Goal: Register for event/course

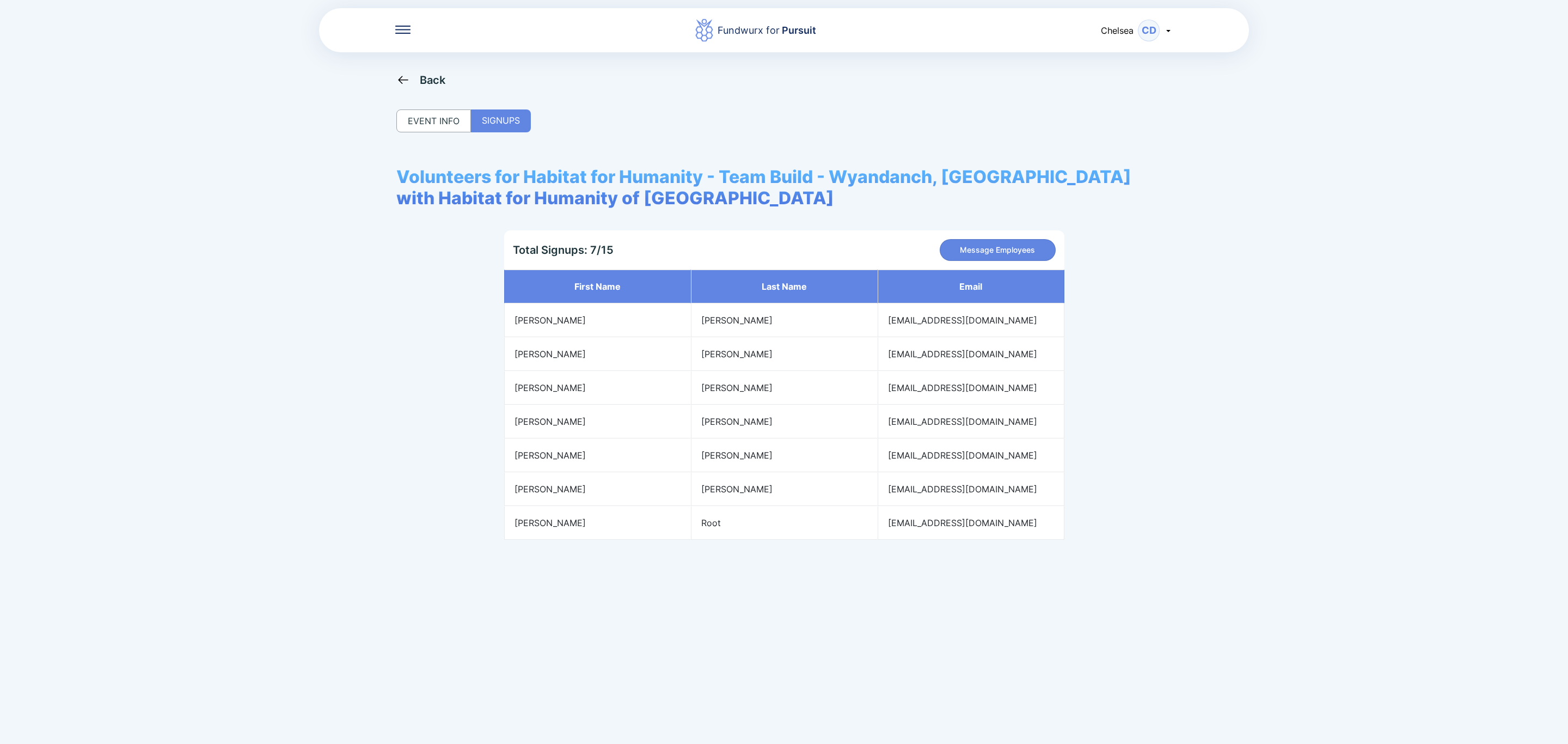
click at [421, 113] on div "EVENT INFO" at bounding box center [433, 121] width 75 height 23
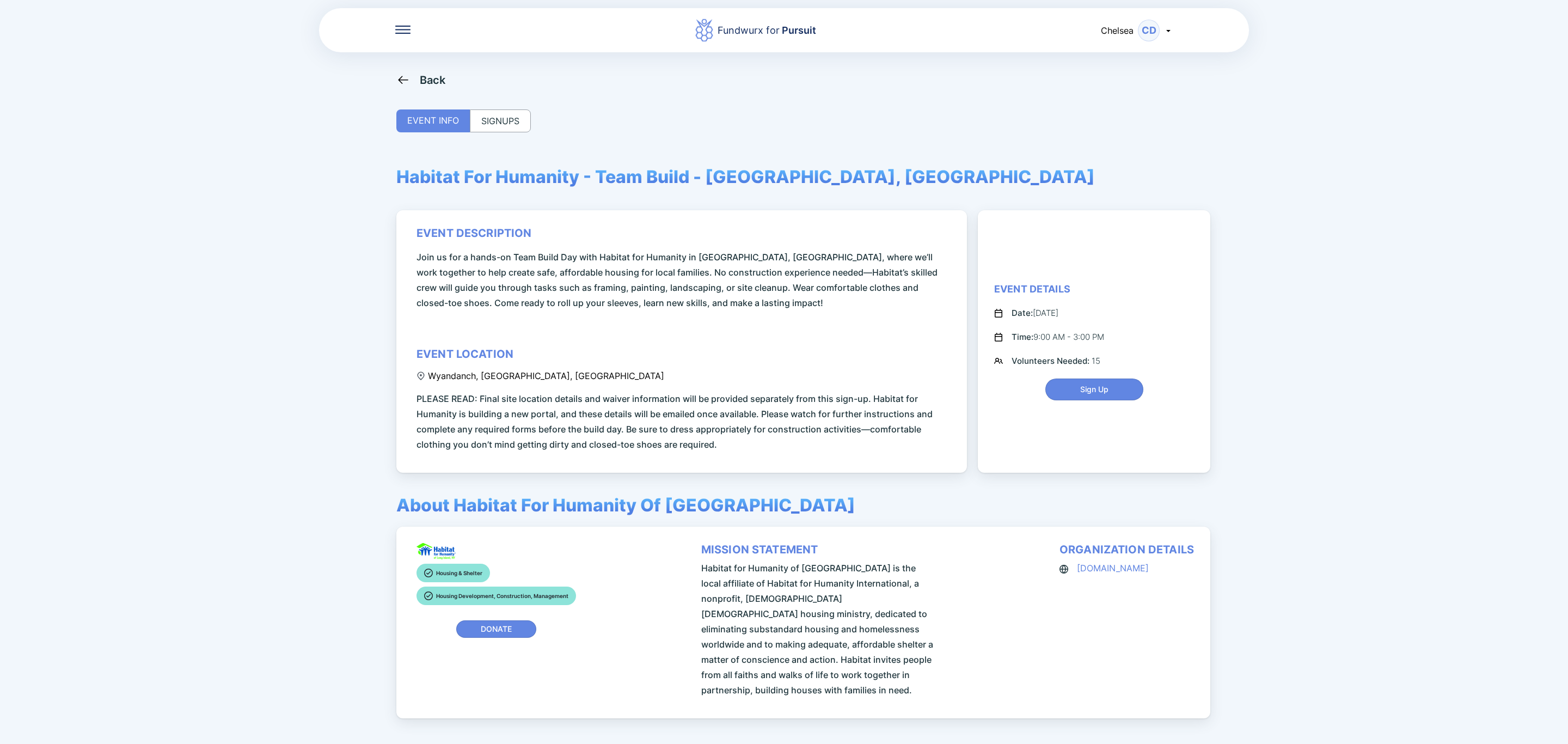
click at [433, 75] on div "Back" at bounding box center [433, 80] width 26 height 13
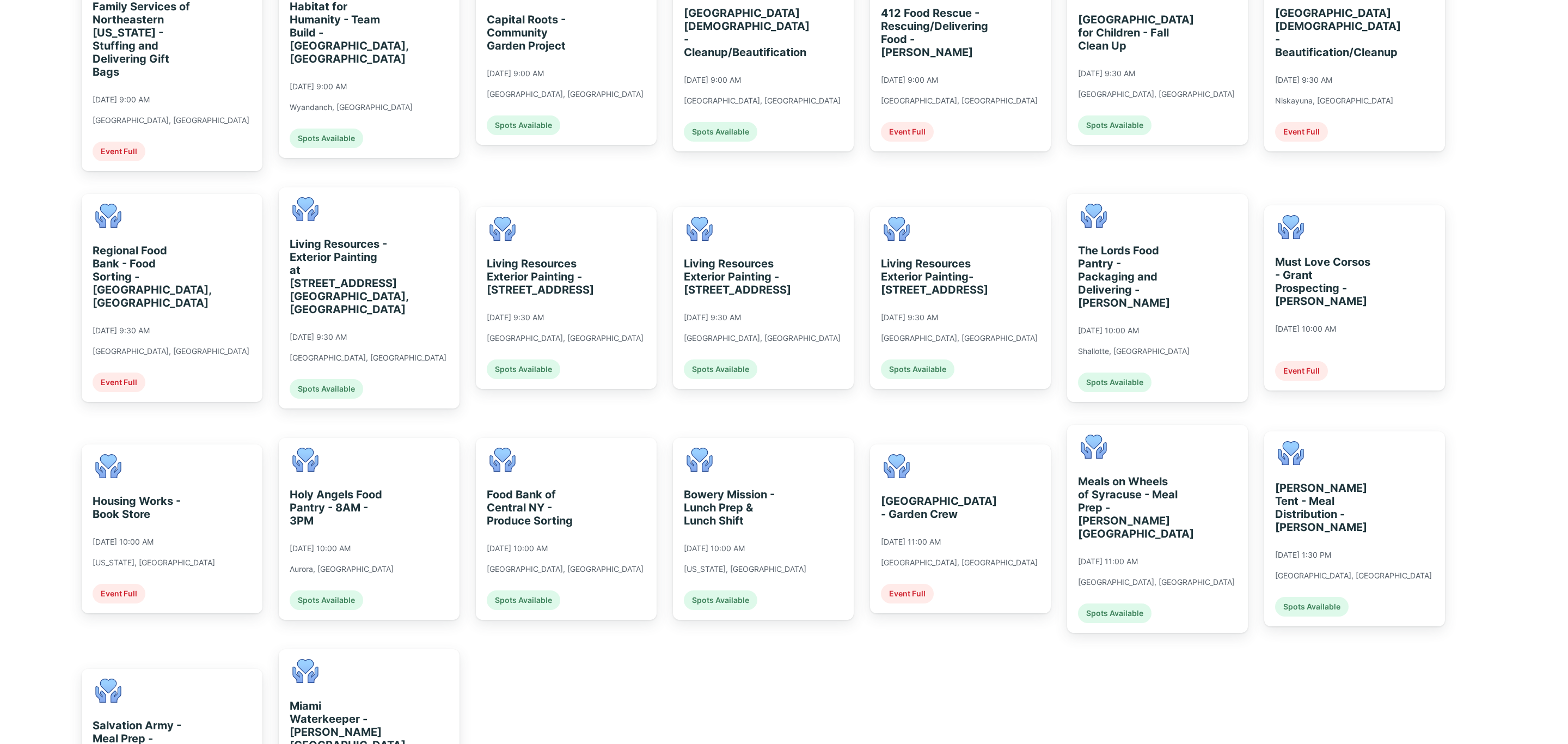
scroll to position [572, 0]
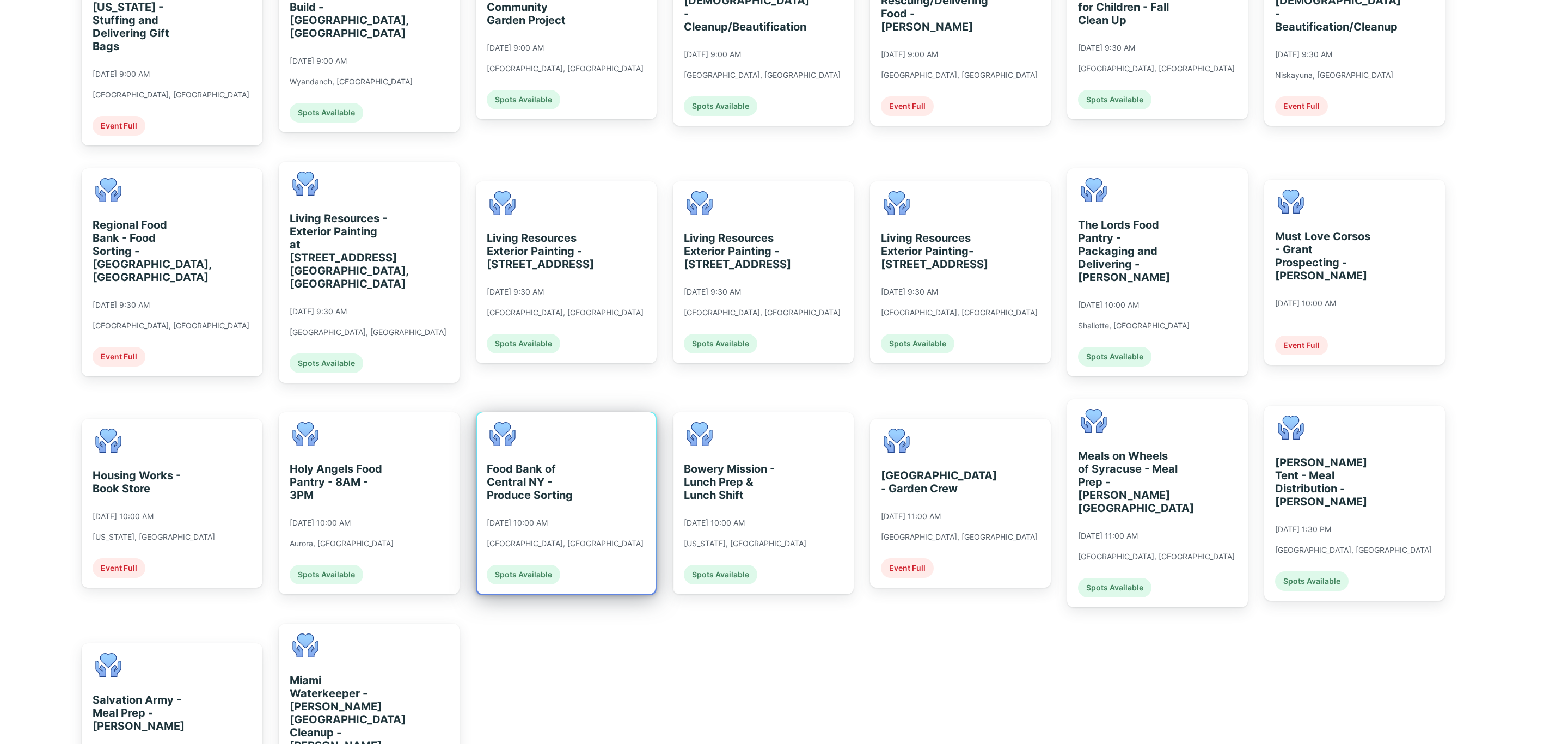
click at [614, 457] on div "Food Bank of Central NY - Produce Sorting [DATE] 10:00 AM [GEOGRAPHIC_DATA], [G…" at bounding box center [566, 503] width 178 height 182
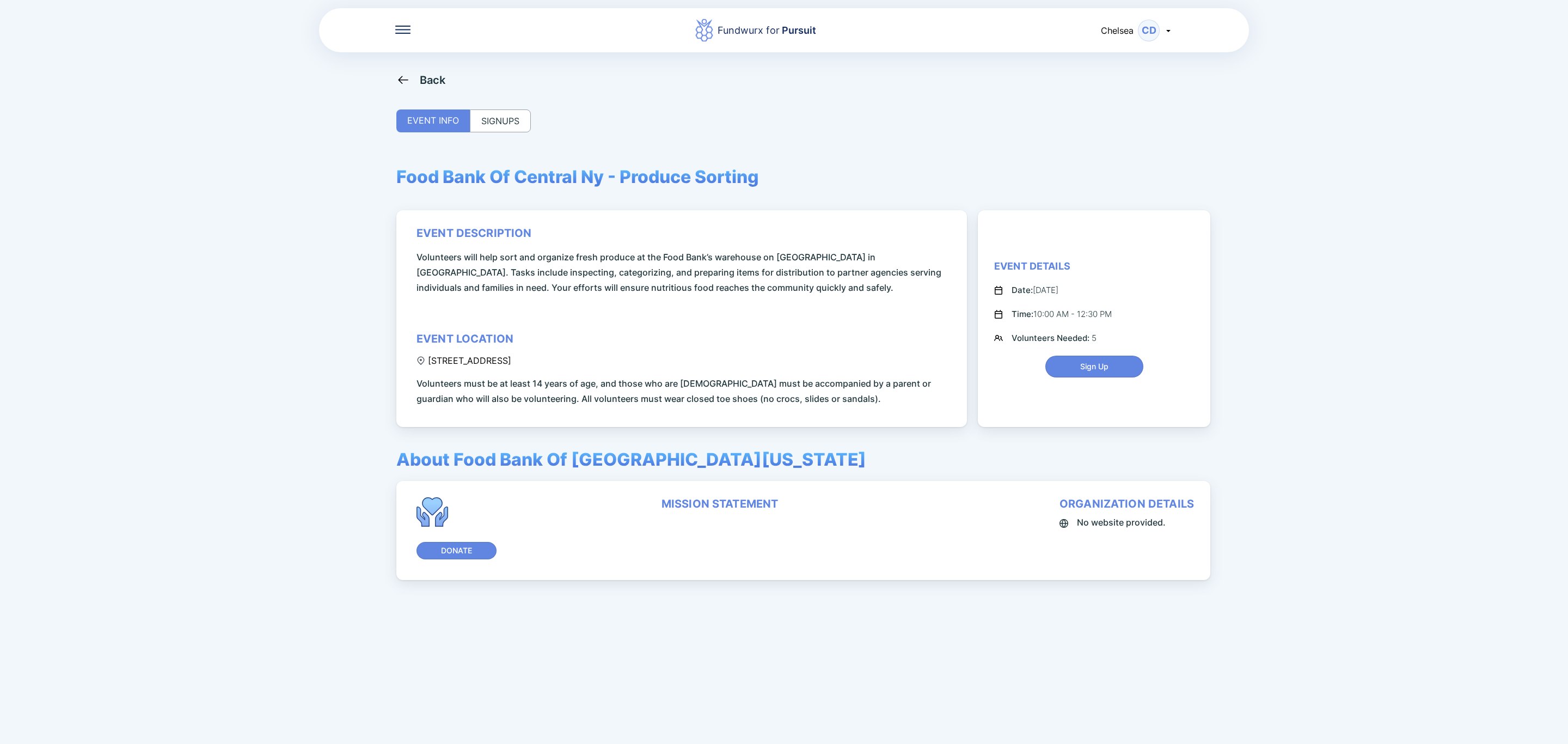
click at [534, 121] on div "Back EVENT INFO SIGNUPS Food Bank Of Central Ny - Produce Sorting event descrip…" at bounding box center [784, 445] width 775 height 744
click at [518, 121] on div "SIGNUPS" at bounding box center [500, 121] width 61 height 23
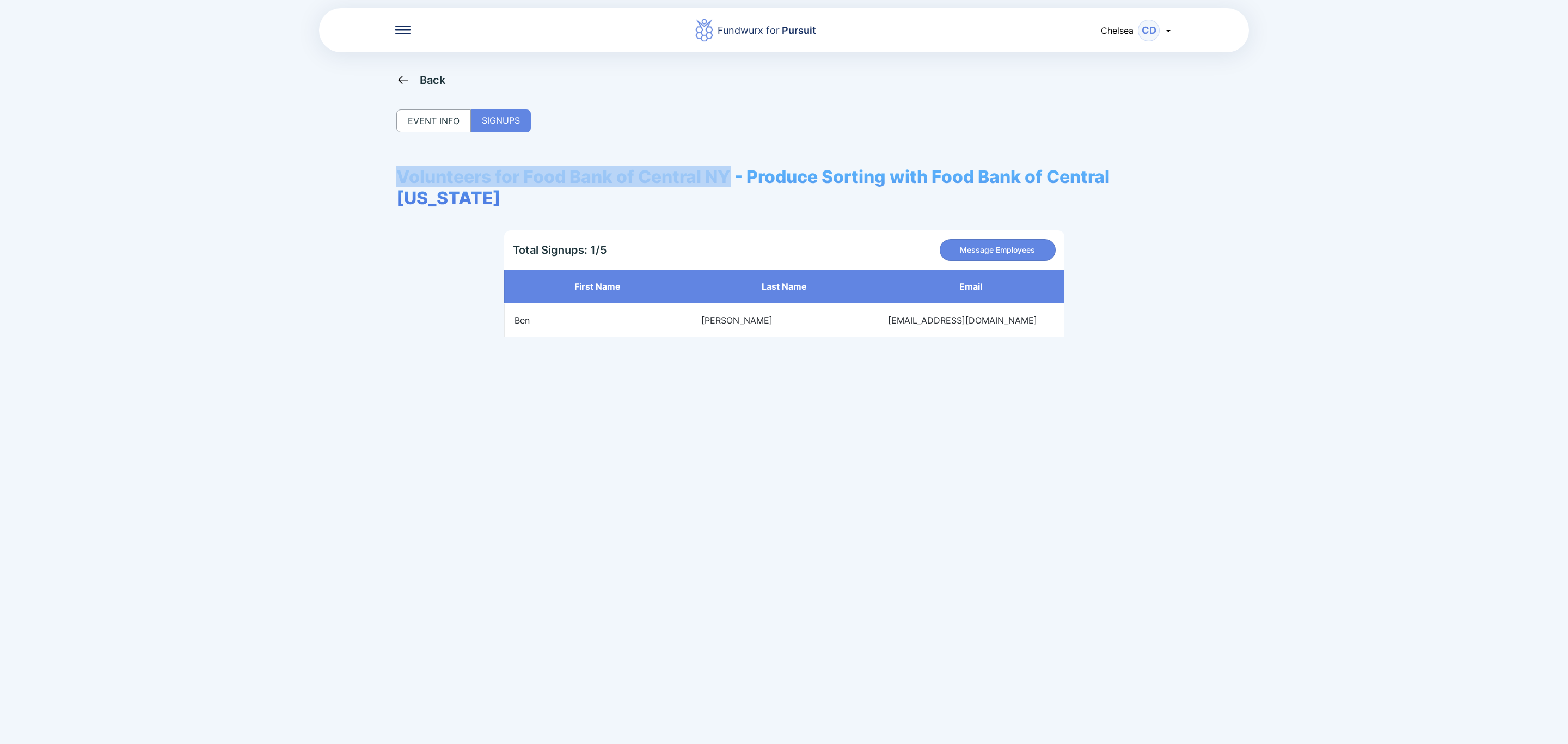
drag, startPoint x: 399, startPoint y: 172, endPoint x: 729, endPoint y: 183, distance: 330.2
click at [729, 183] on span "Volunteers for Food Bank of Central NY - Produce Sorting with Food Bank of Cent…" at bounding box center [784, 188] width 775 height 43
copy span "Volunteers for Food Bank of [GEOGRAPHIC_DATA]"
click at [397, 77] on icon at bounding box center [403, 80] width 13 height 13
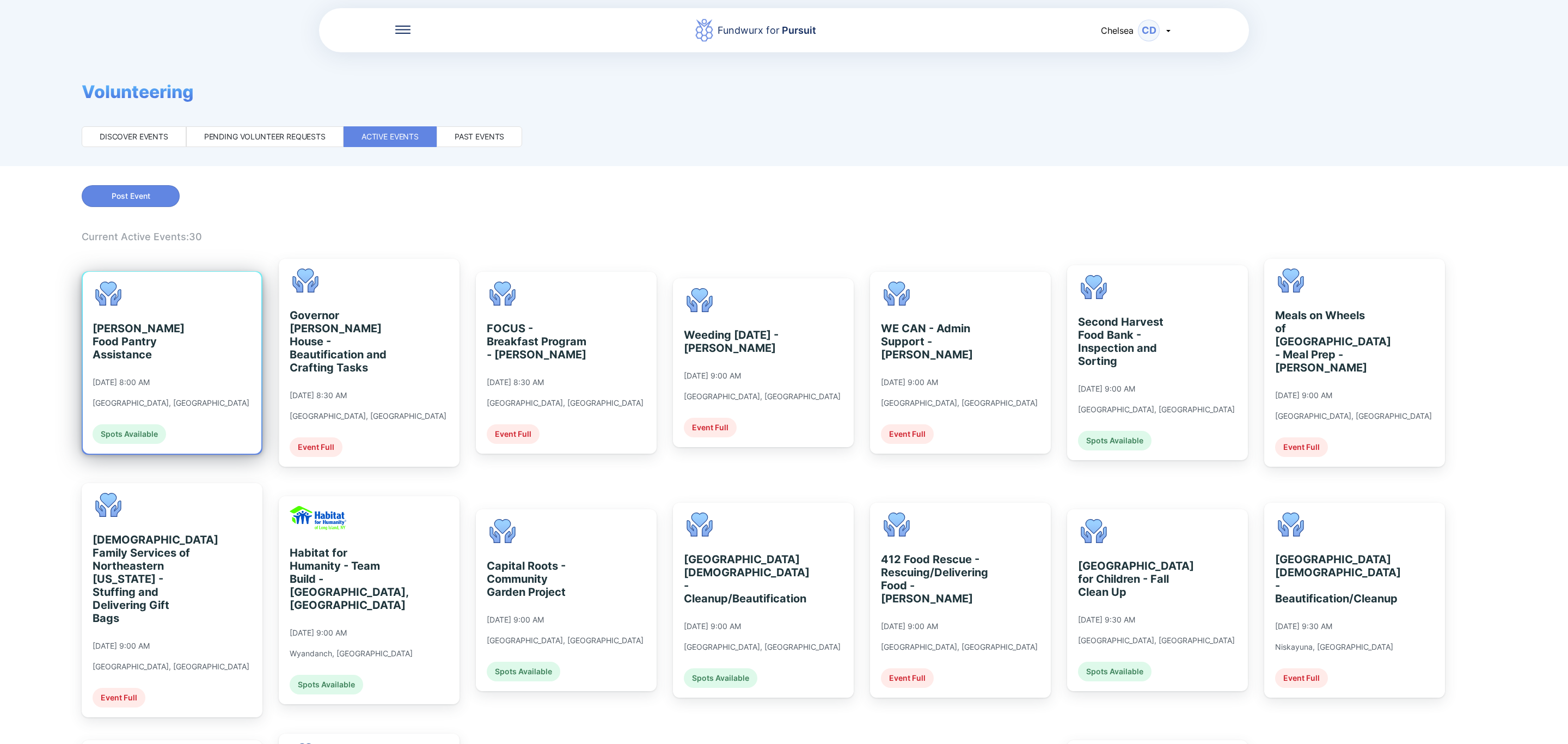
click at [150, 381] on div "[DATE] 8:00 AM" at bounding box center [121, 382] width 57 height 10
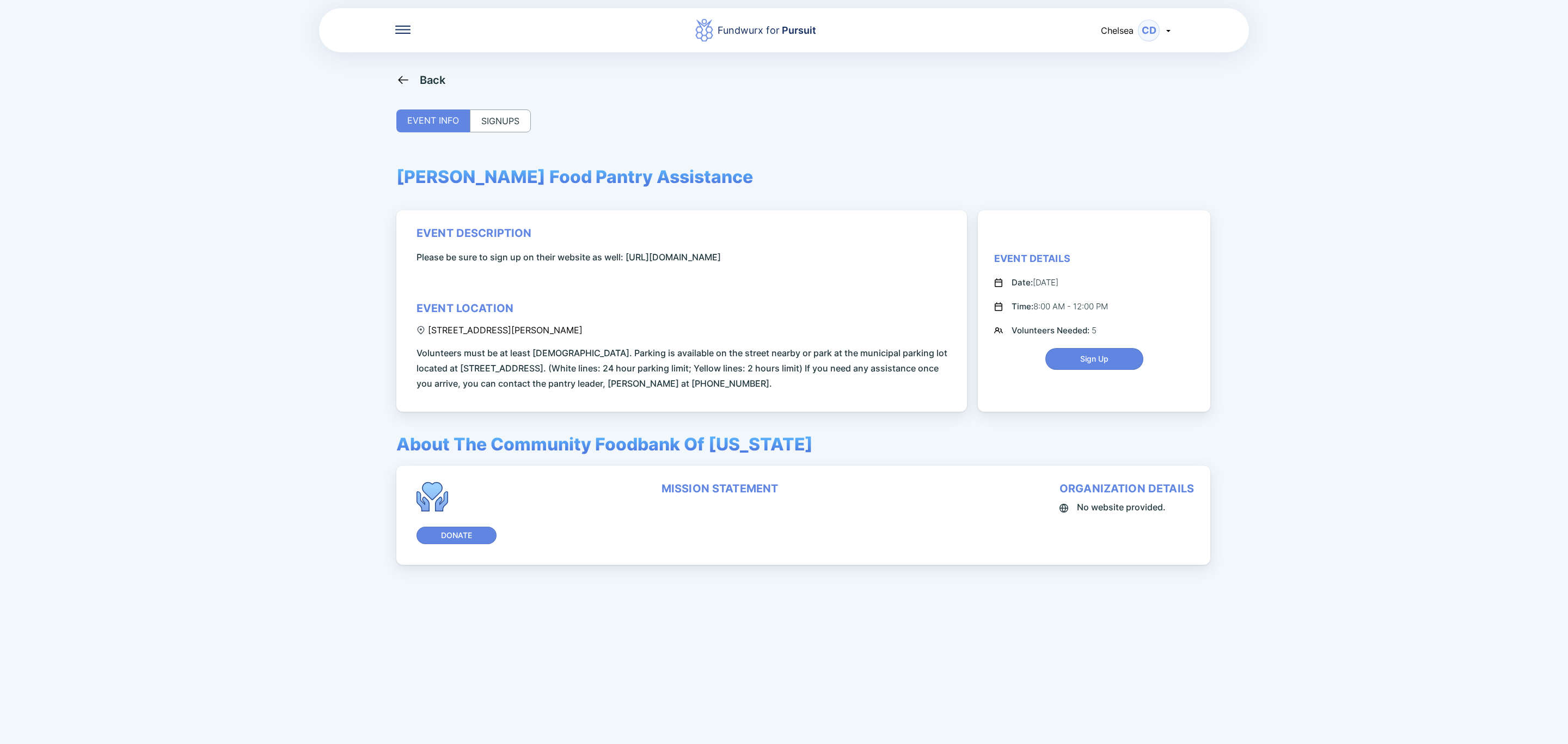
click at [506, 128] on div "SIGNUPS" at bounding box center [500, 121] width 61 height 23
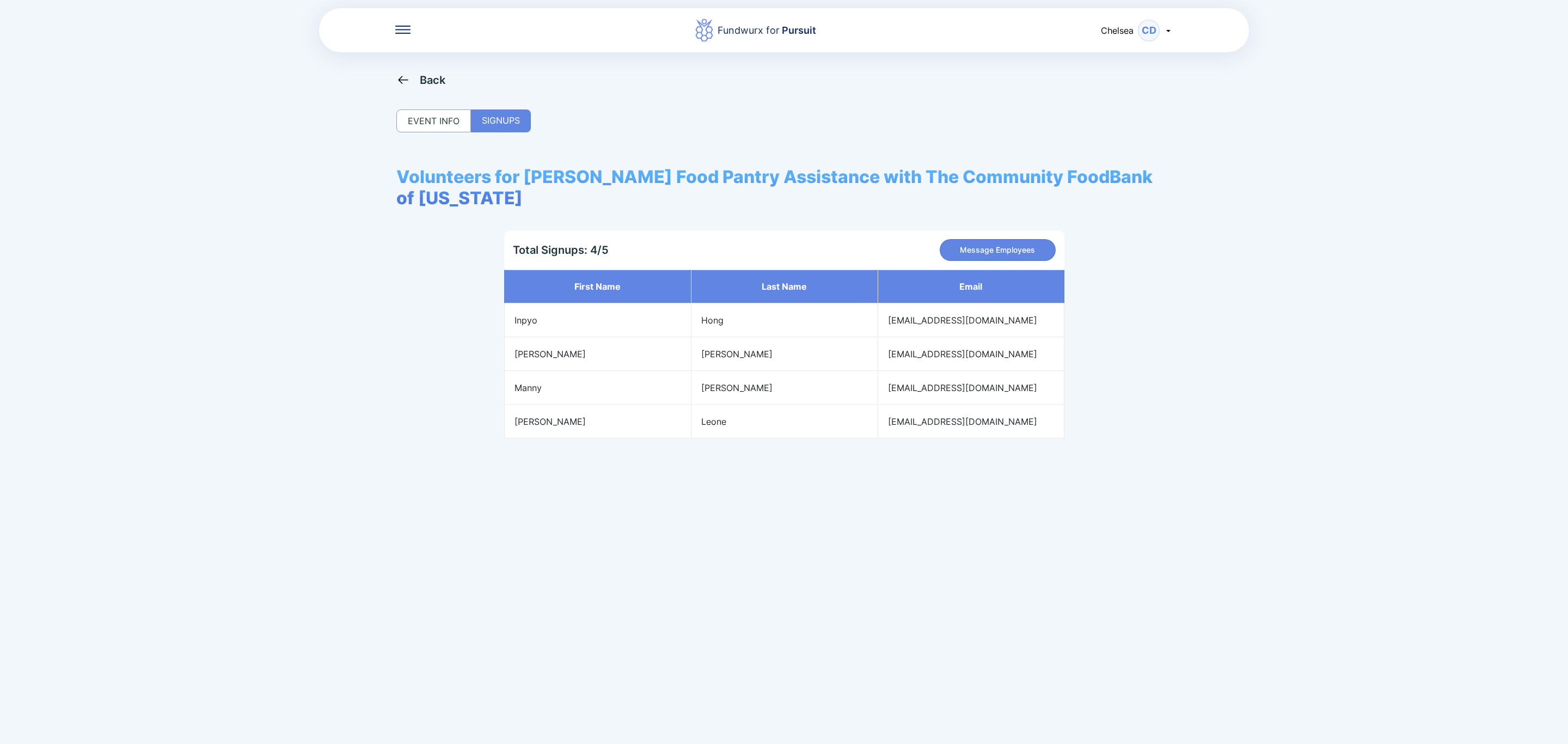
click at [419, 72] on div "Fundwurx for Pursuit Chelsea CD Back EVENT INFO SIGNUPS Volunteers for [PERSON_…" at bounding box center [784, 372] width 1568 height 744
click at [397, 77] on icon at bounding box center [403, 80] width 13 height 13
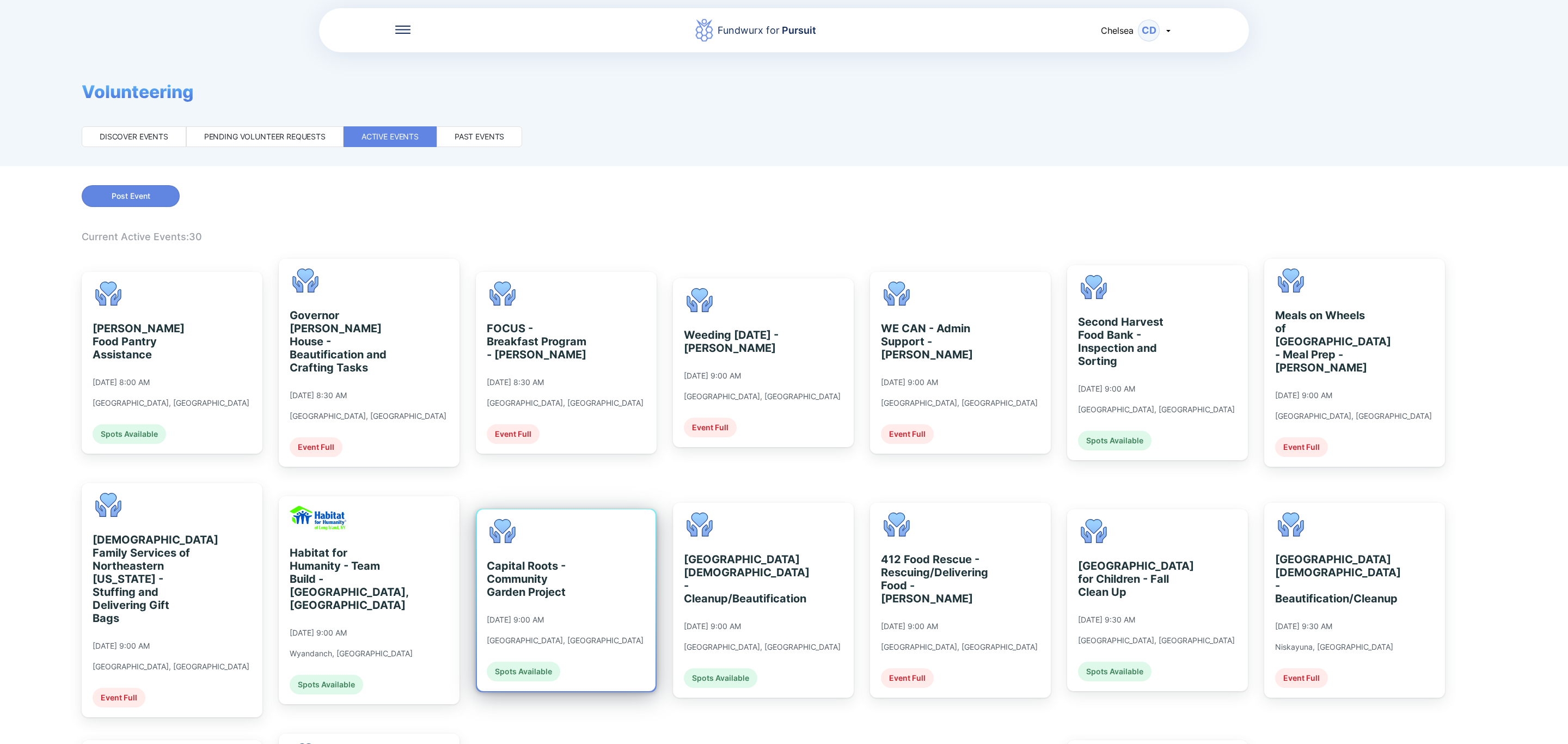
click at [586, 579] on div "Capital Roots - Community Garden Project" at bounding box center [537, 579] width 100 height 39
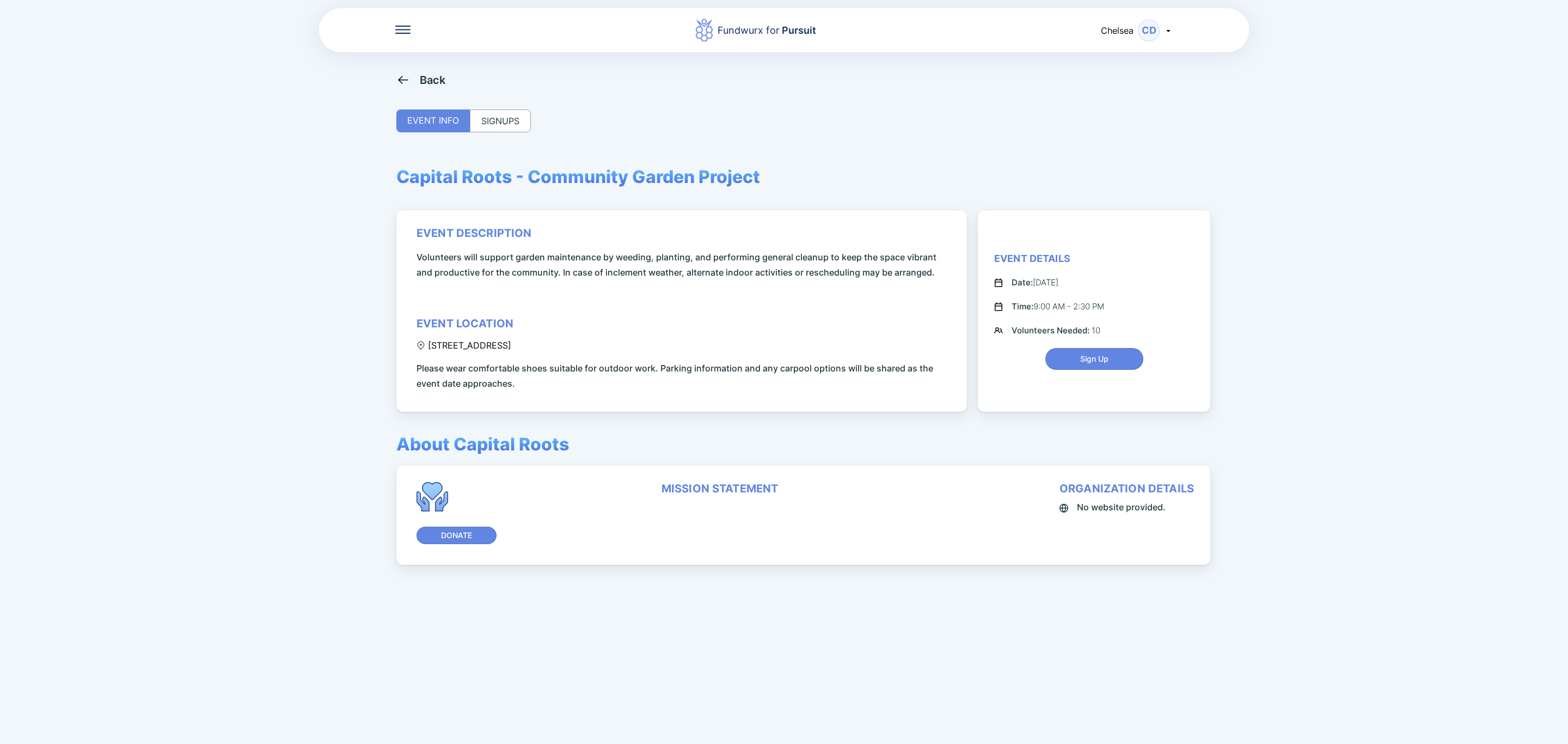
click at [498, 122] on div "SIGNUPS" at bounding box center [500, 121] width 61 height 23
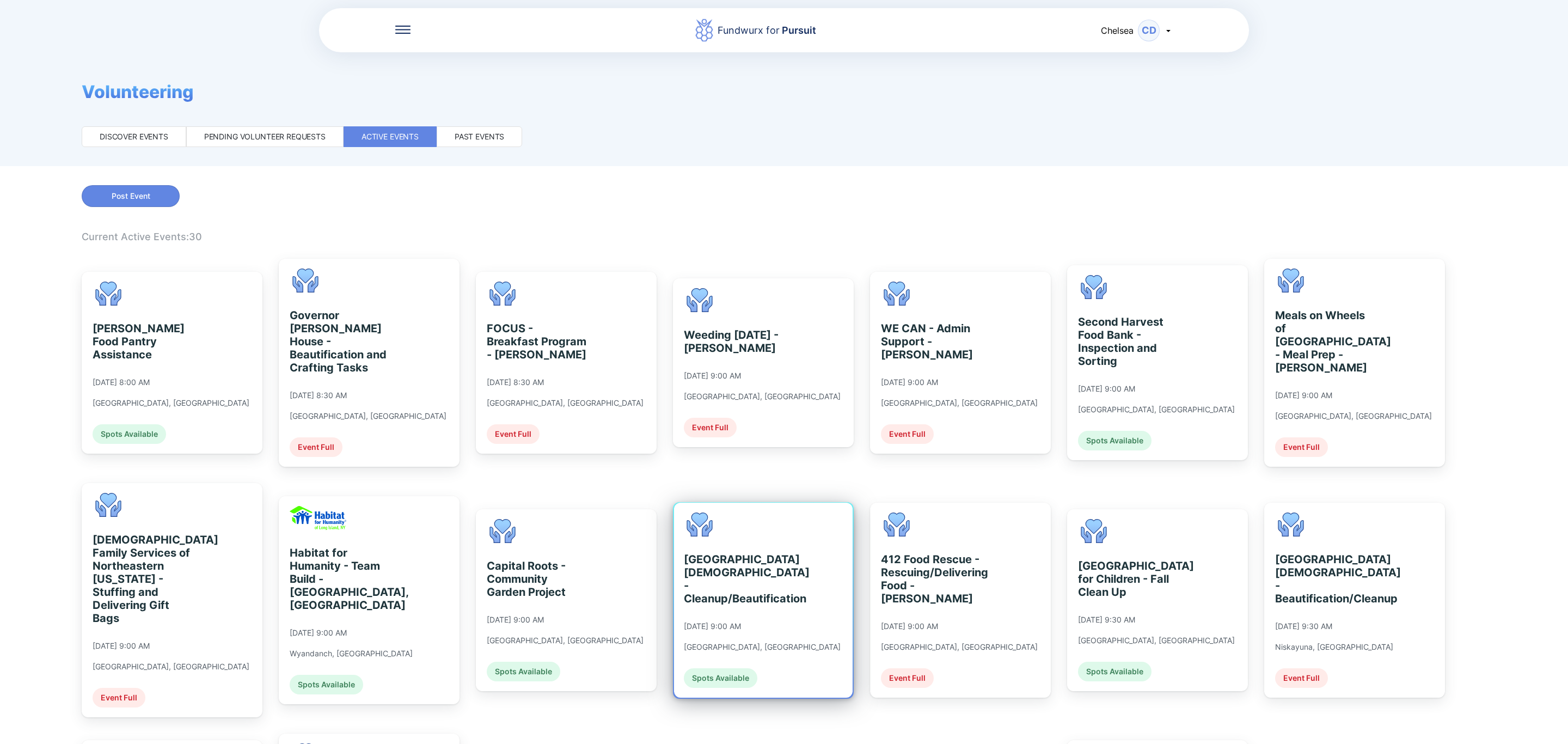
click at [787, 600] on div "[GEOGRAPHIC_DATA][DEMOGRAPHIC_DATA] - Cleanup/Beautification [DATE] 9:00 AM [GE…" at bounding box center [763, 600] width 178 height 195
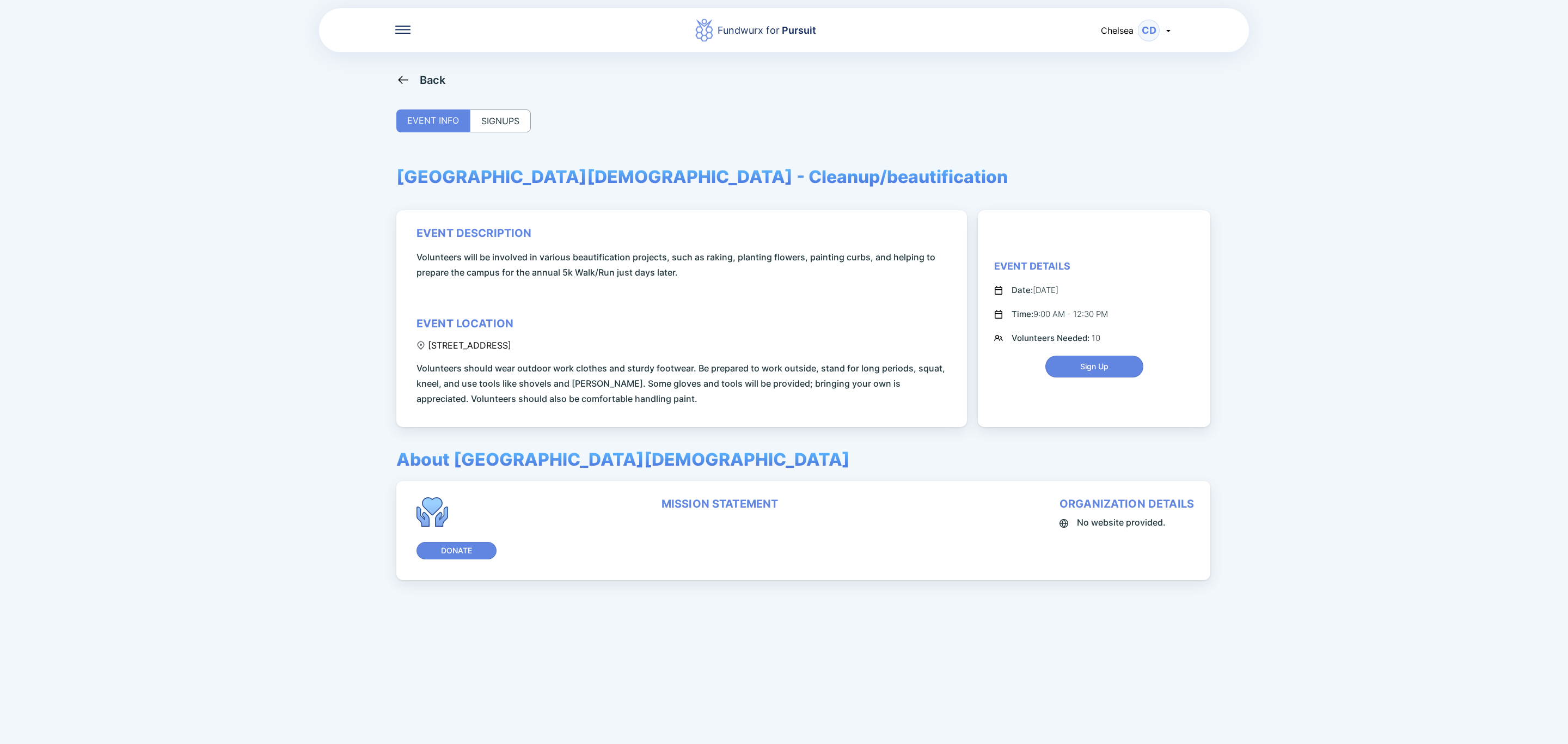
click at [509, 121] on div "SIGNUPS" at bounding box center [500, 121] width 61 height 23
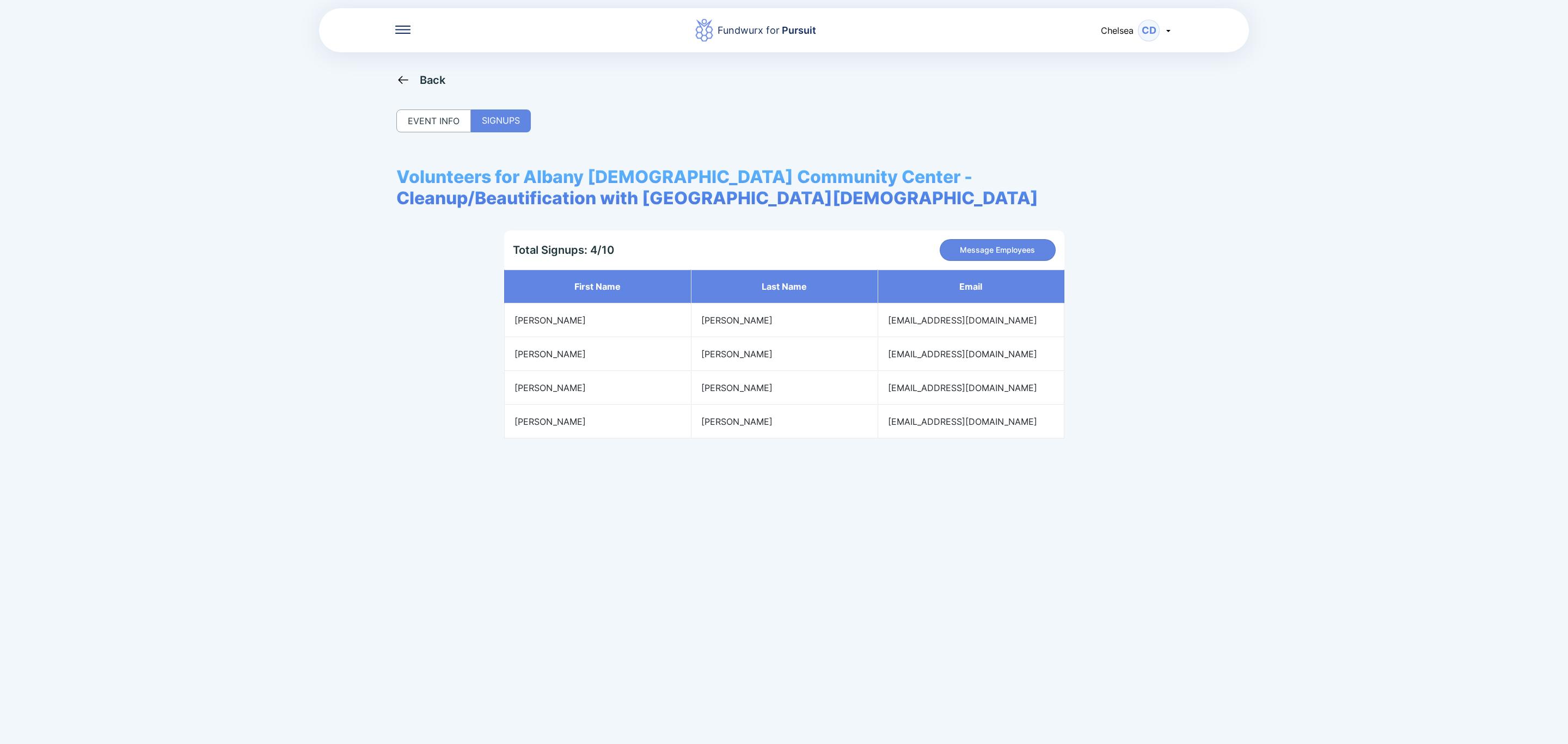
click at [414, 75] on div "Back" at bounding box center [421, 80] width 49 height 13
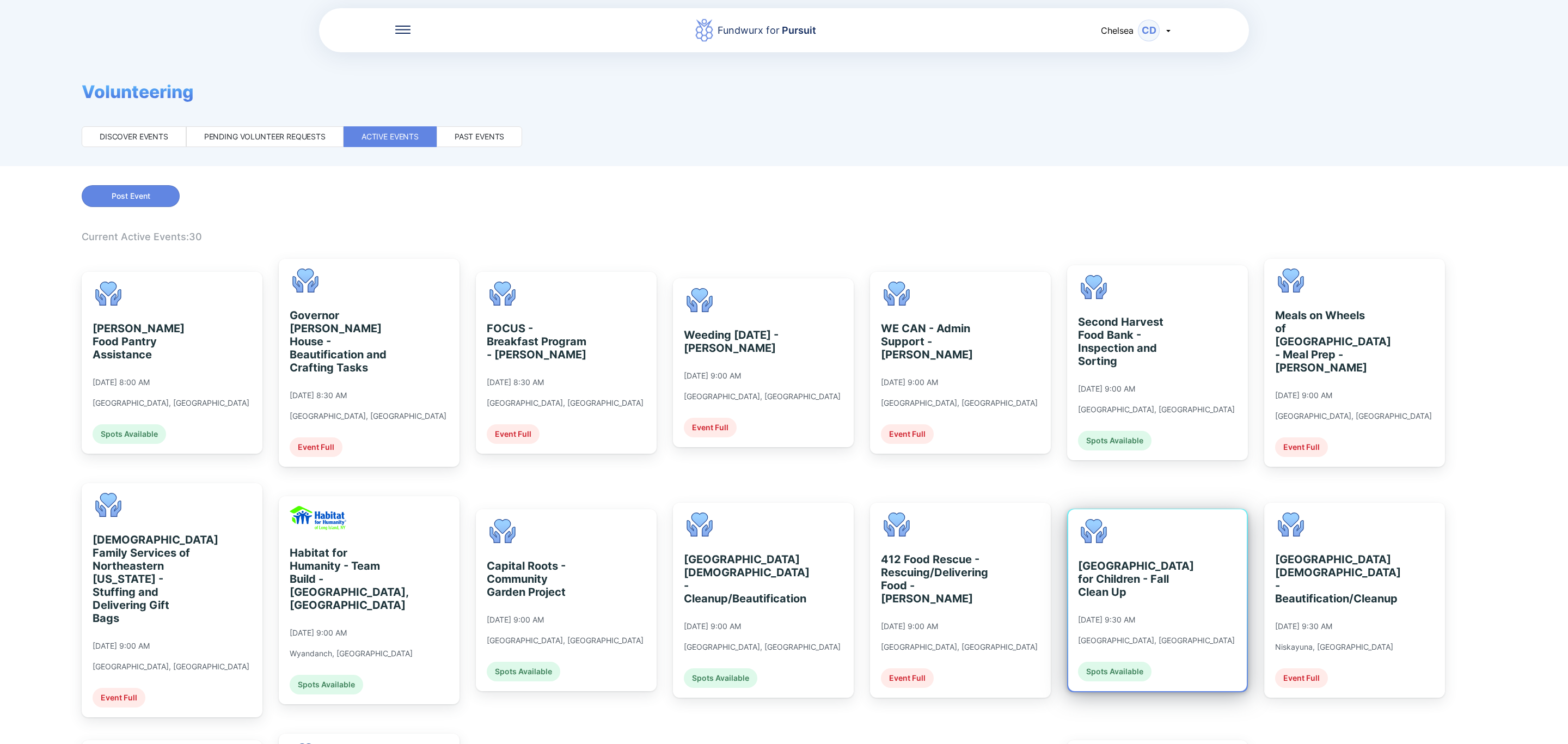
click at [1158, 631] on div "[GEOGRAPHIC_DATA] for Children - Fall Clean Up [DATE] 9:30 AM [GEOGRAPHIC_DATA]…" at bounding box center [1157, 600] width 157 height 163
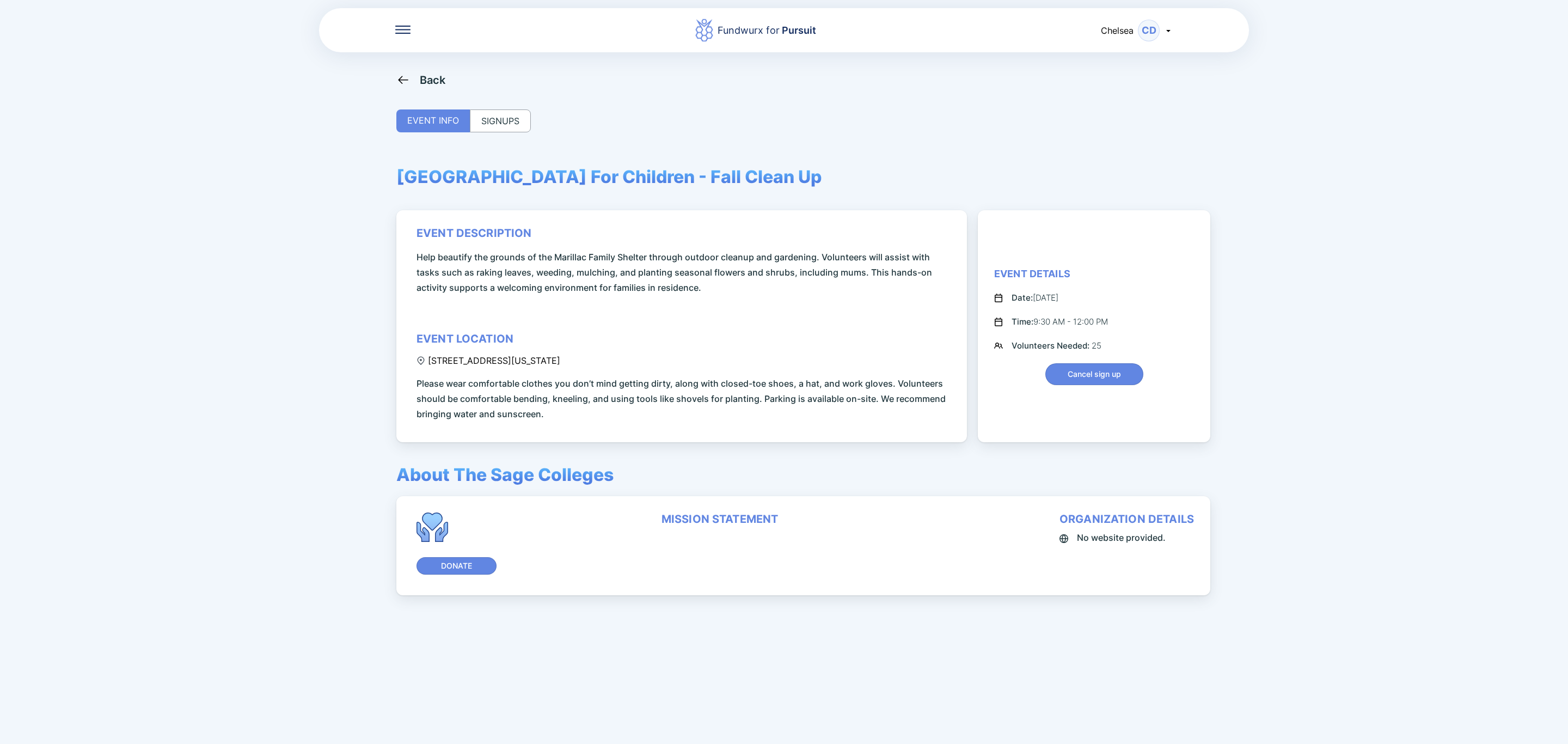
click at [483, 121] on div "SIGNUPS" at bounding box center [500, 121] width 61 height 23
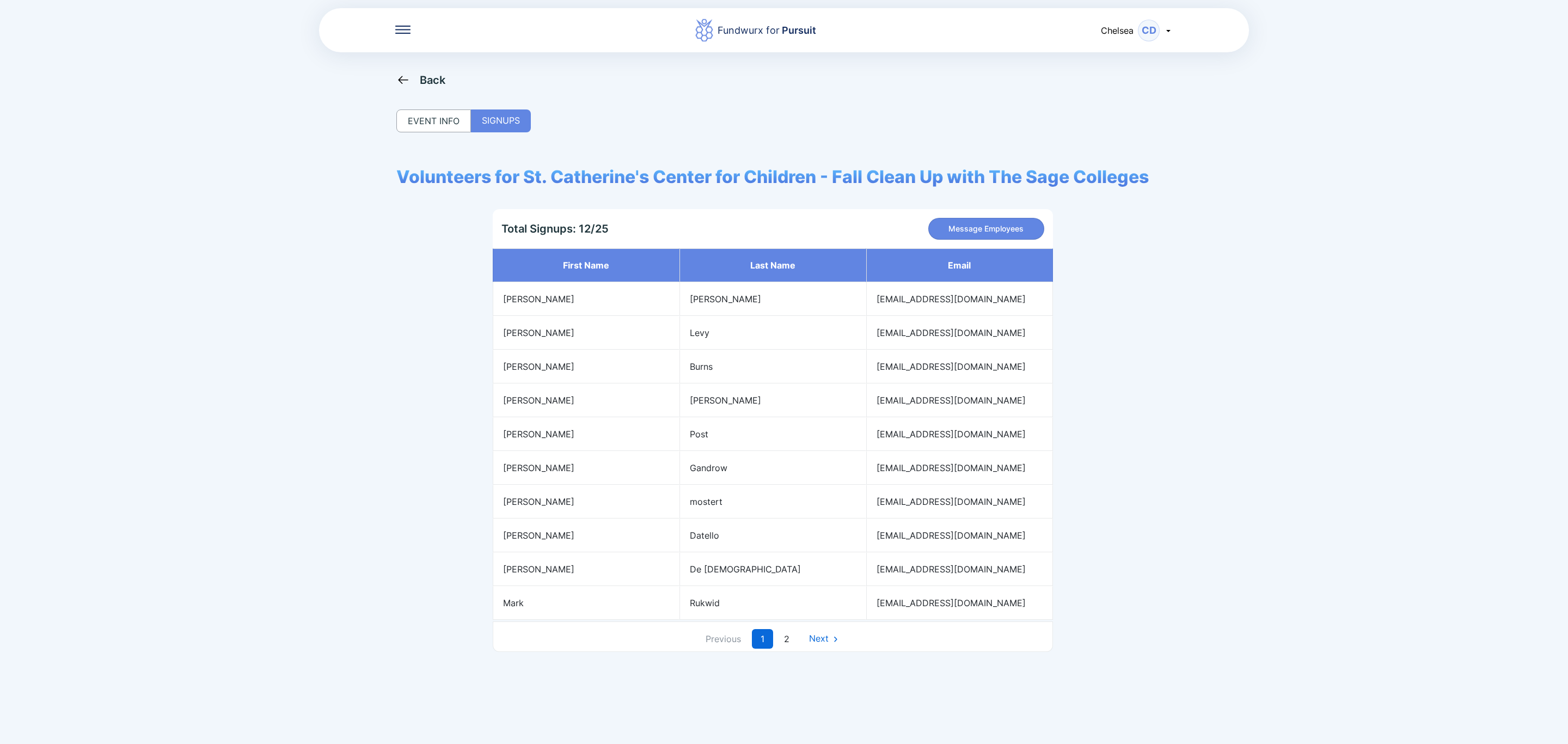
click at [422, 83] on div "Back" at bounding box center [433, 80] width 26 height 13
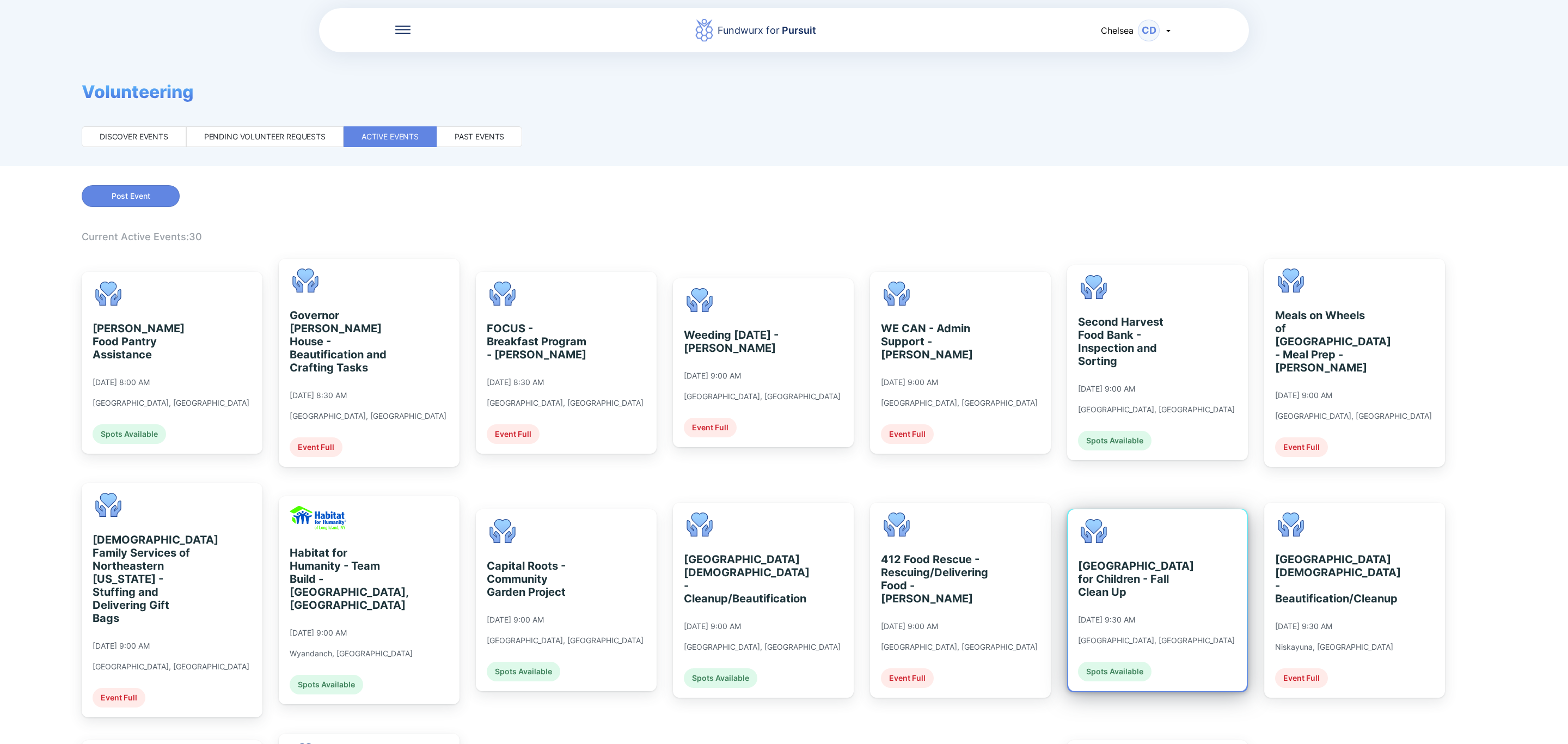
click at [1107, 591] on div "[GEOGRAPHIC_DATA] for Children - Fall Clean Up" at bounding box center [1128, 579] width 100 height 39
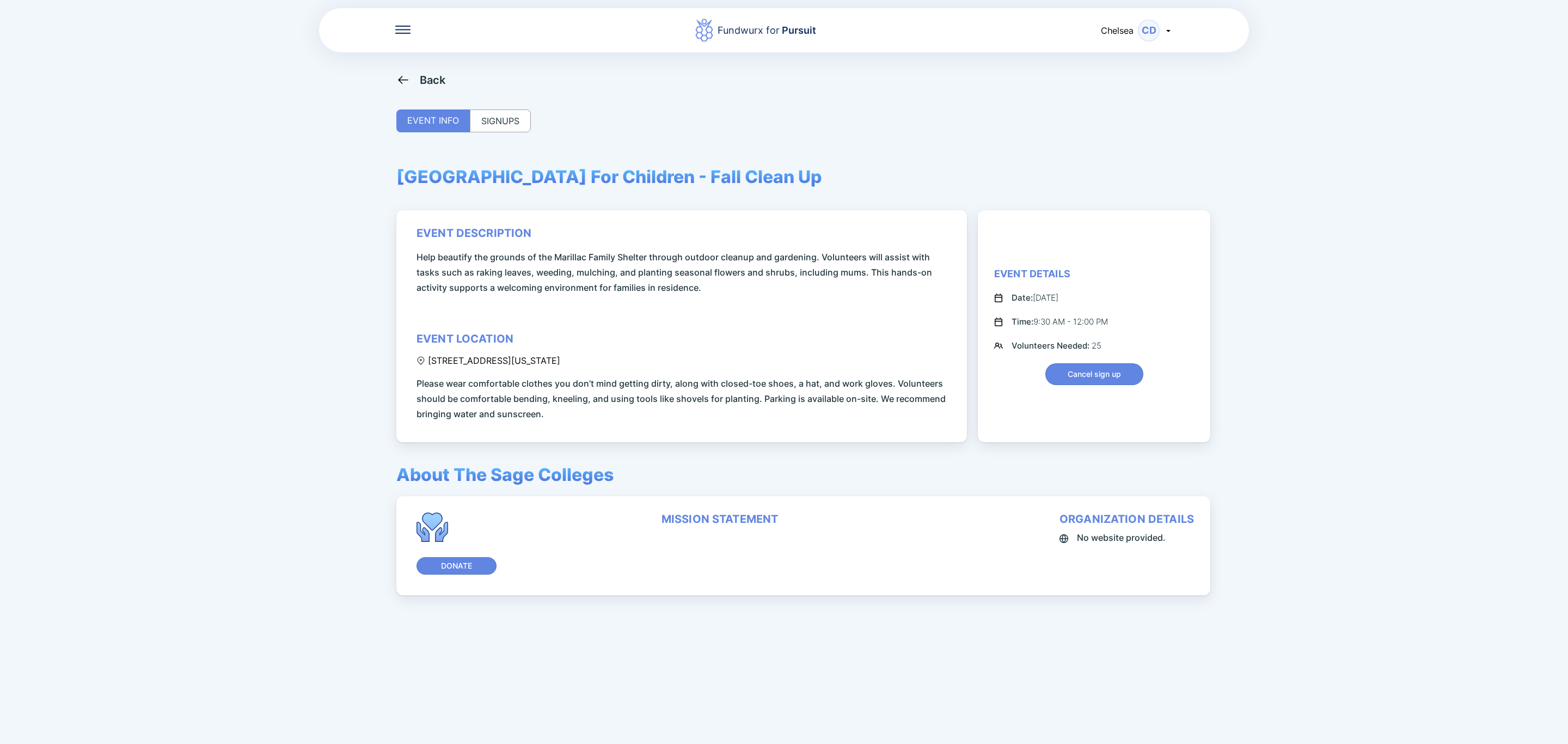
click at [500, 120] on div "SIGNUPS" at bounding box center [500, 121] width 61 height 23
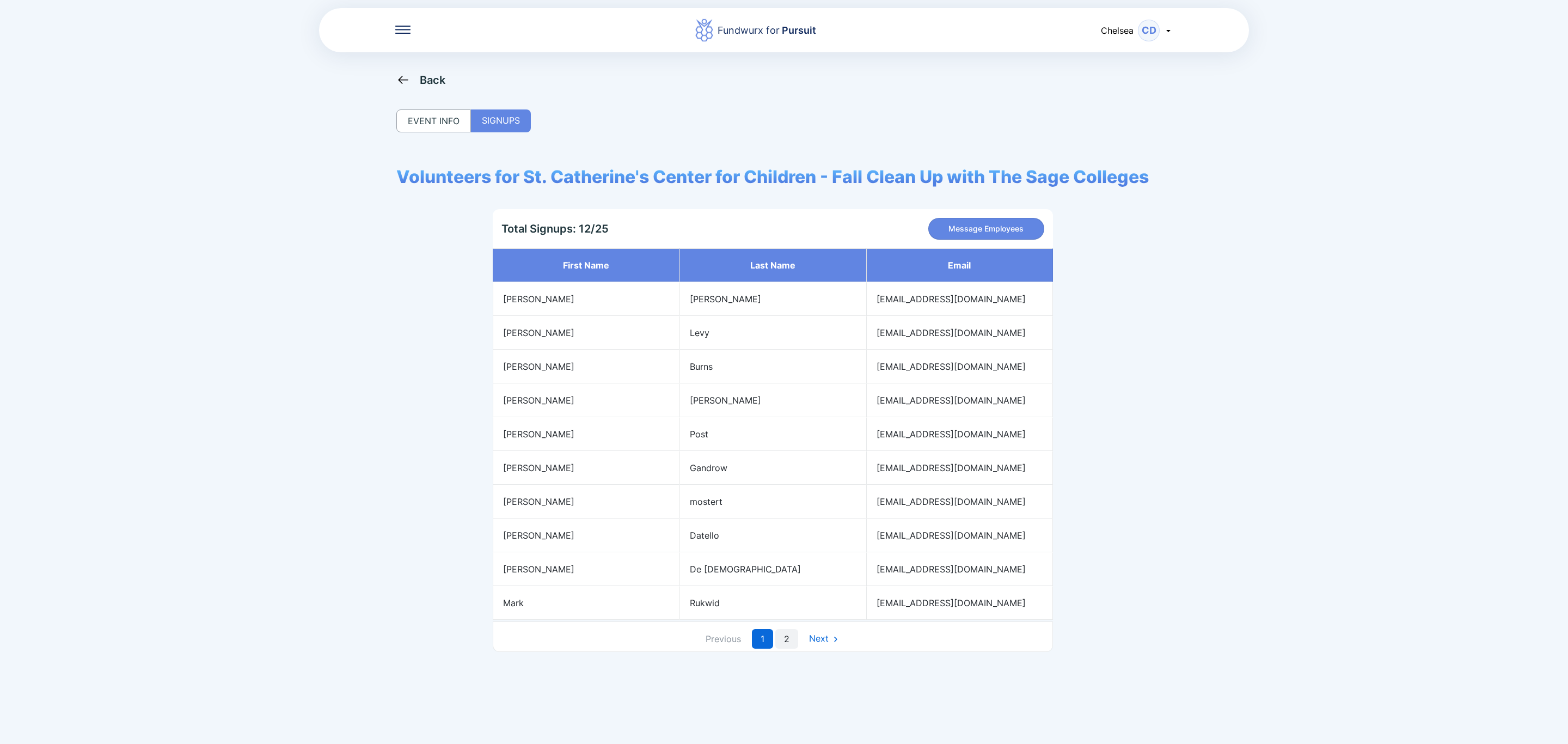
click at [786, 642] on link "2" at bounding box center [787, 639] width 23 height 19
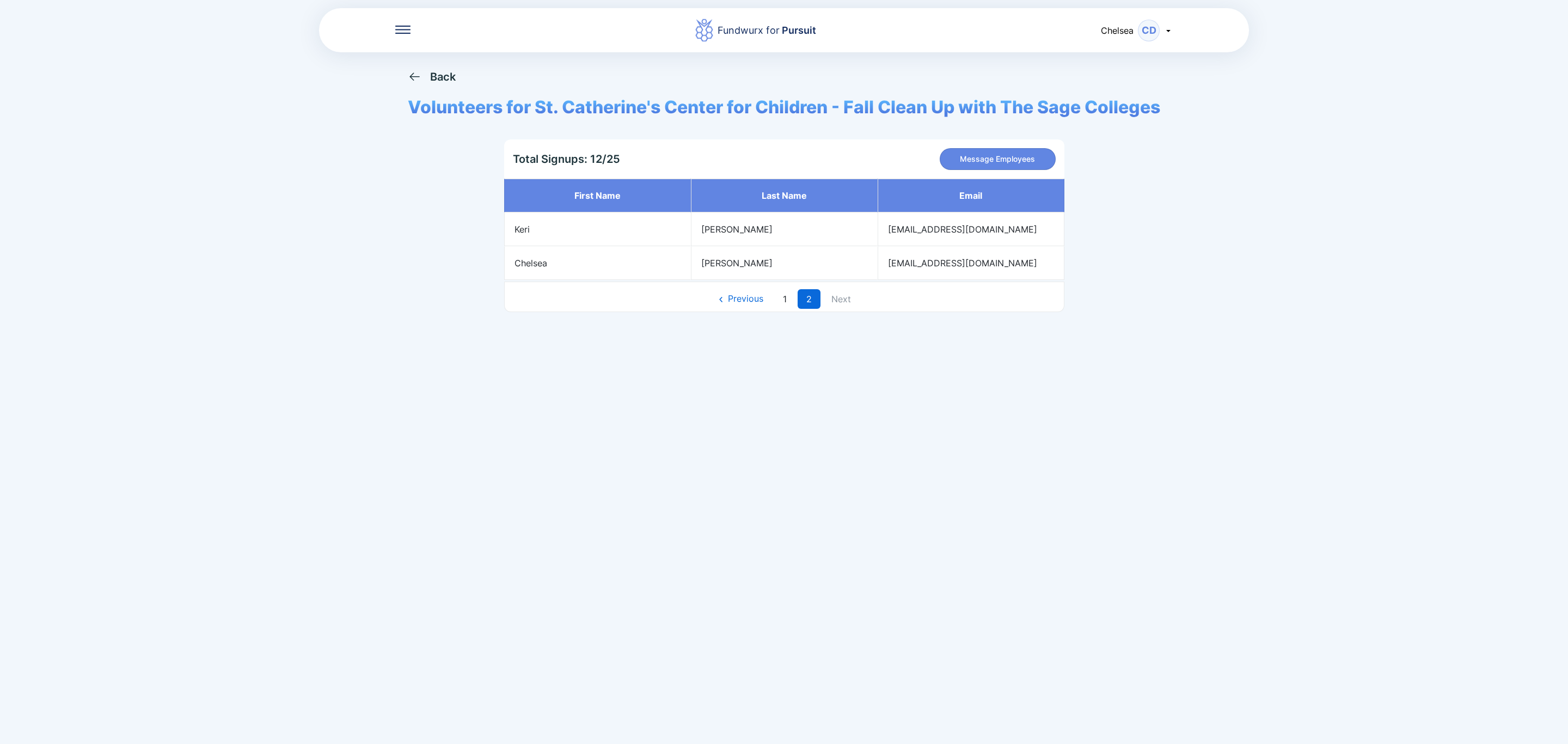
click at [430, 75] on div "Back" at bounding box center [443, 76] width 26 height 13
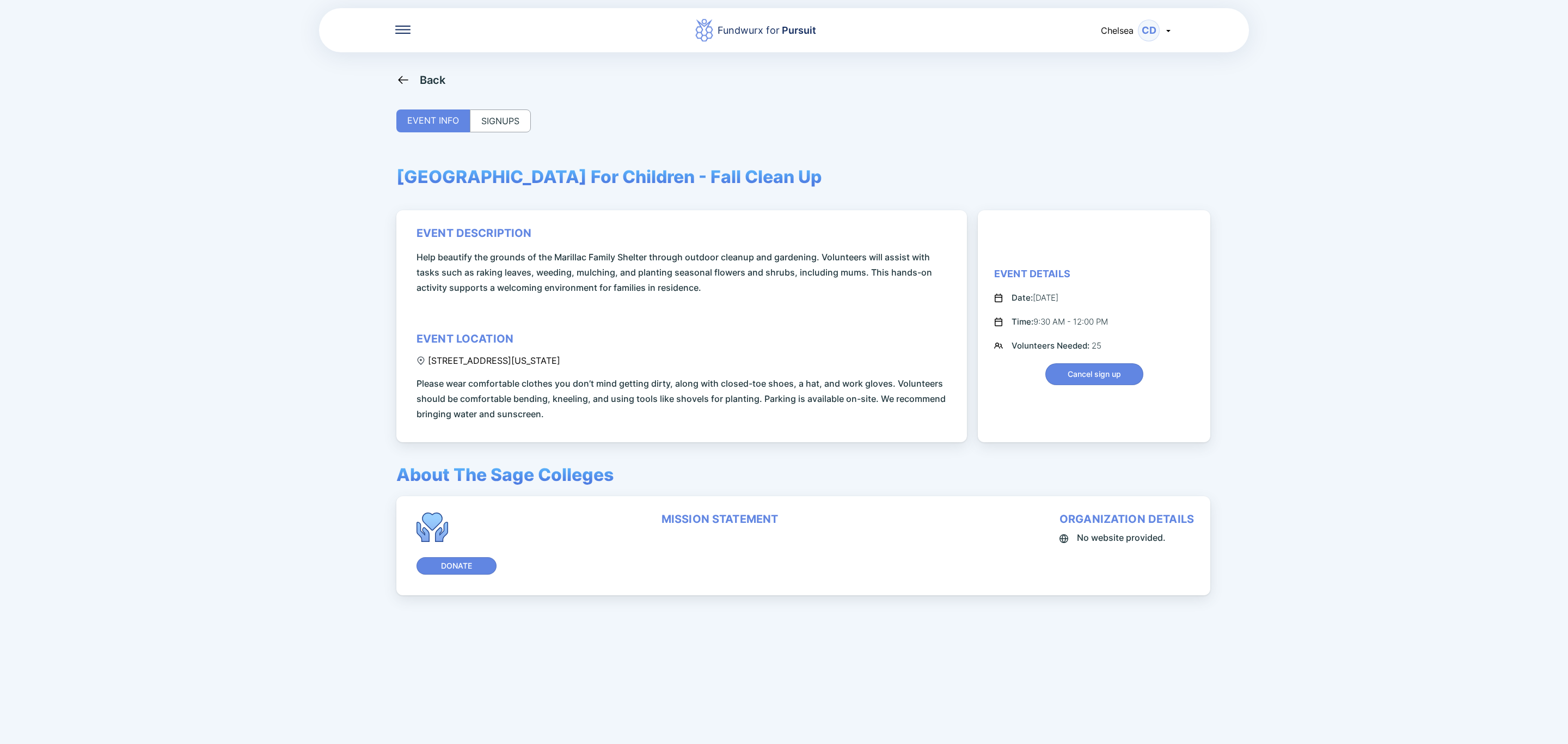
click at [407, 79] on icon at bounding box center [403, 80] width 13 height 13
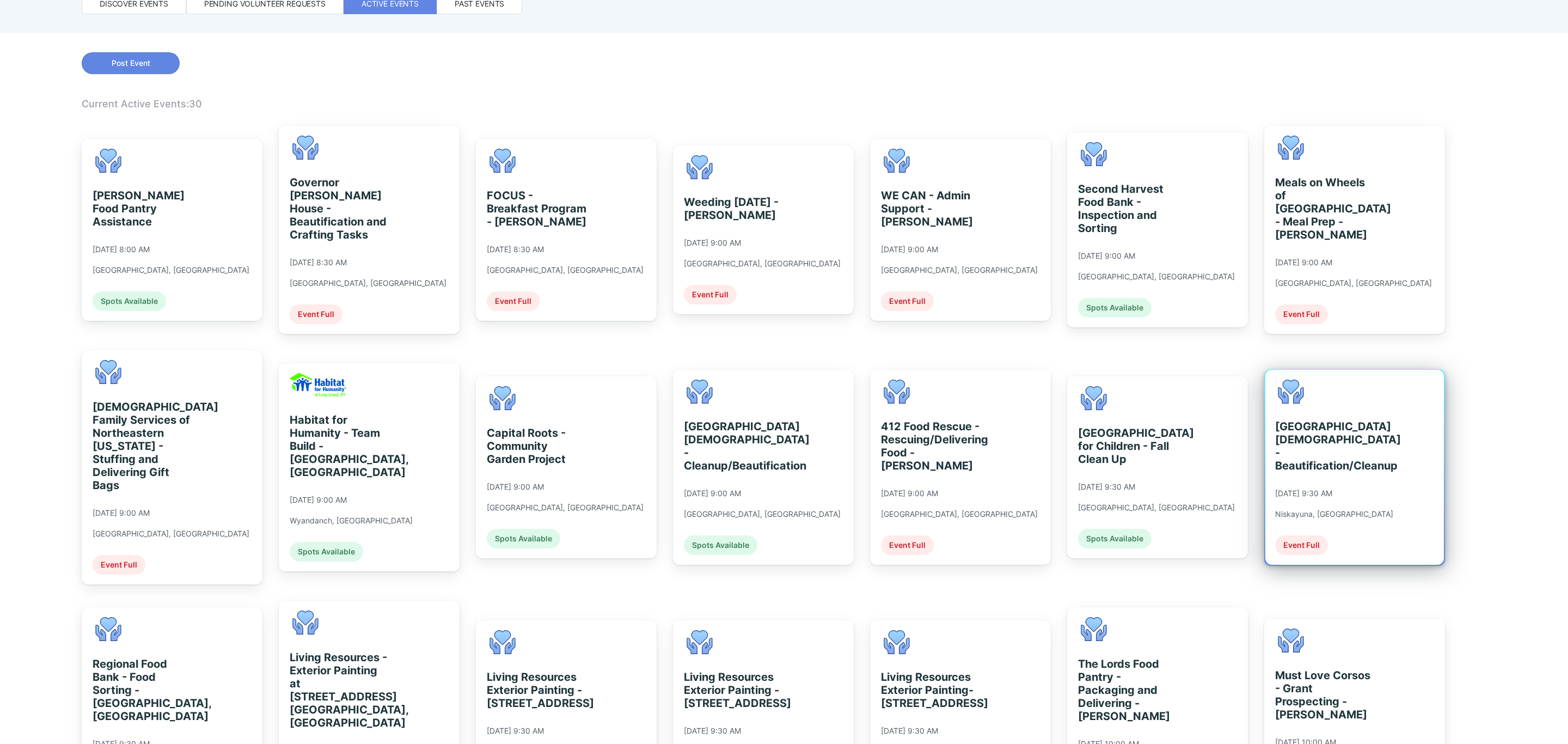
scroll to position [163, 0]
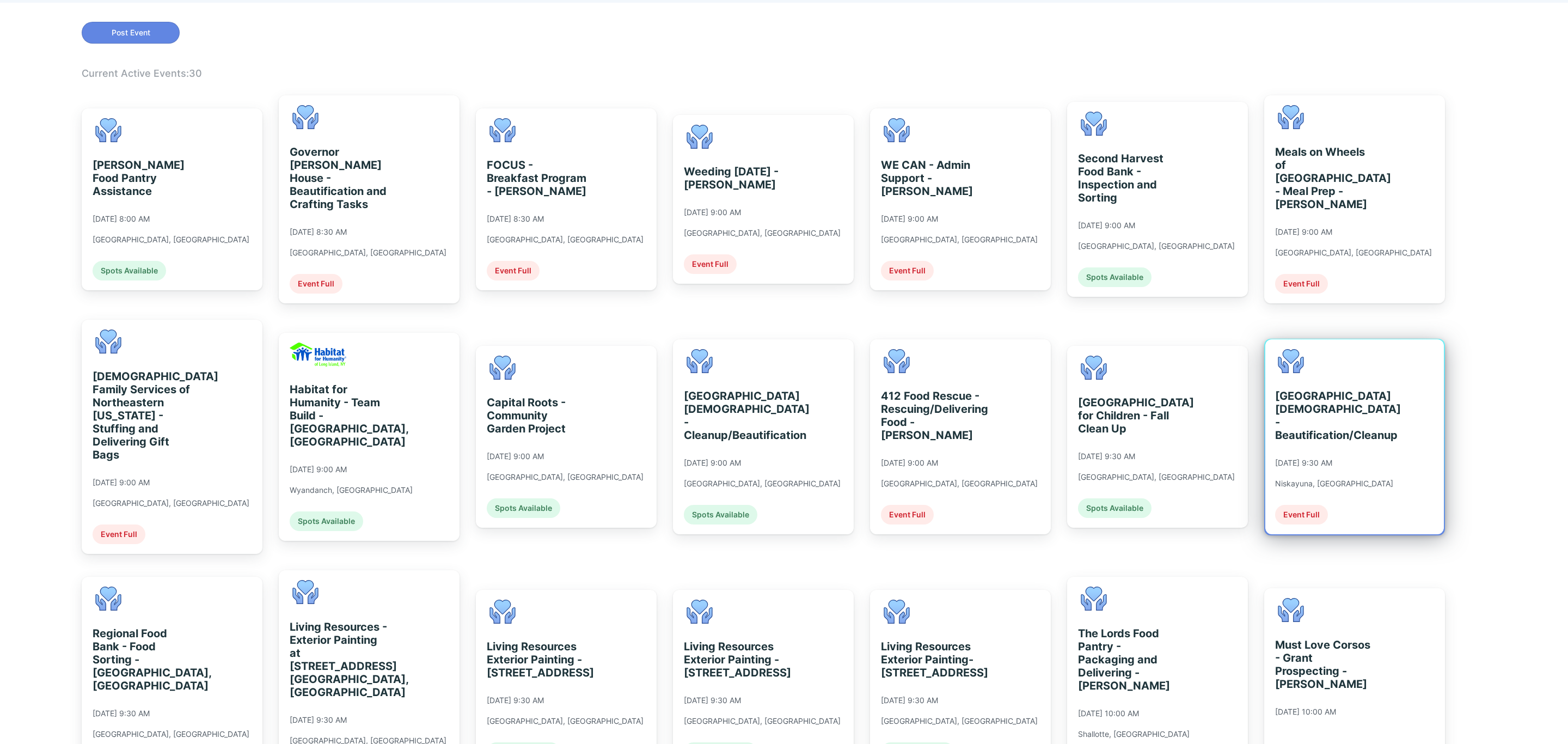
click at [1396, 496] on div "[GEOGRAPHIC_DATA][DEMOGRAPHIC_DATA] - Beautification/Cleanup [DATE] 9:30 AM Nis…" at bounding box center [1354, 437] width 178 height 195
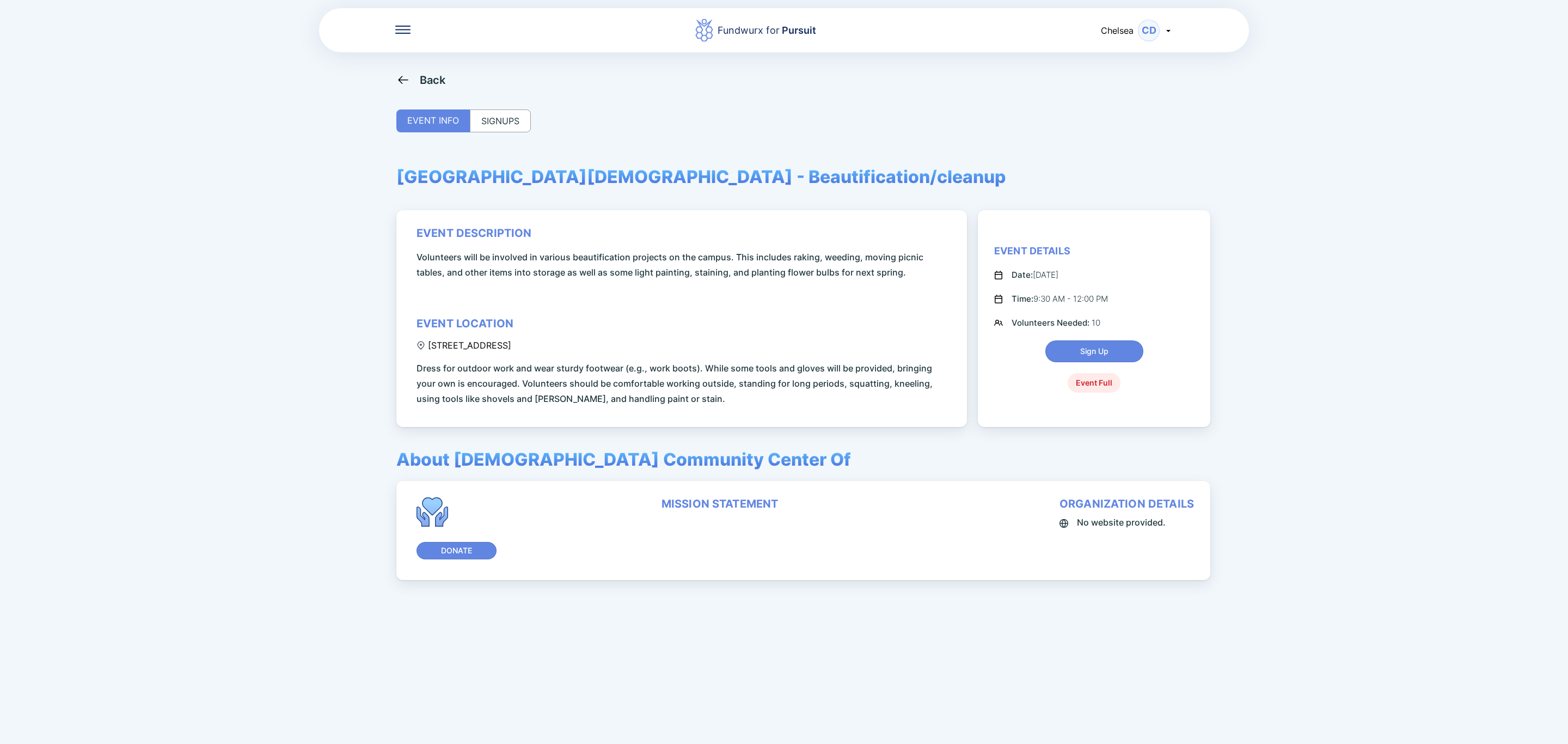
click at [488, 121] on div "SIGNUPS" at bounding box center [500, 121] width 61 height 23
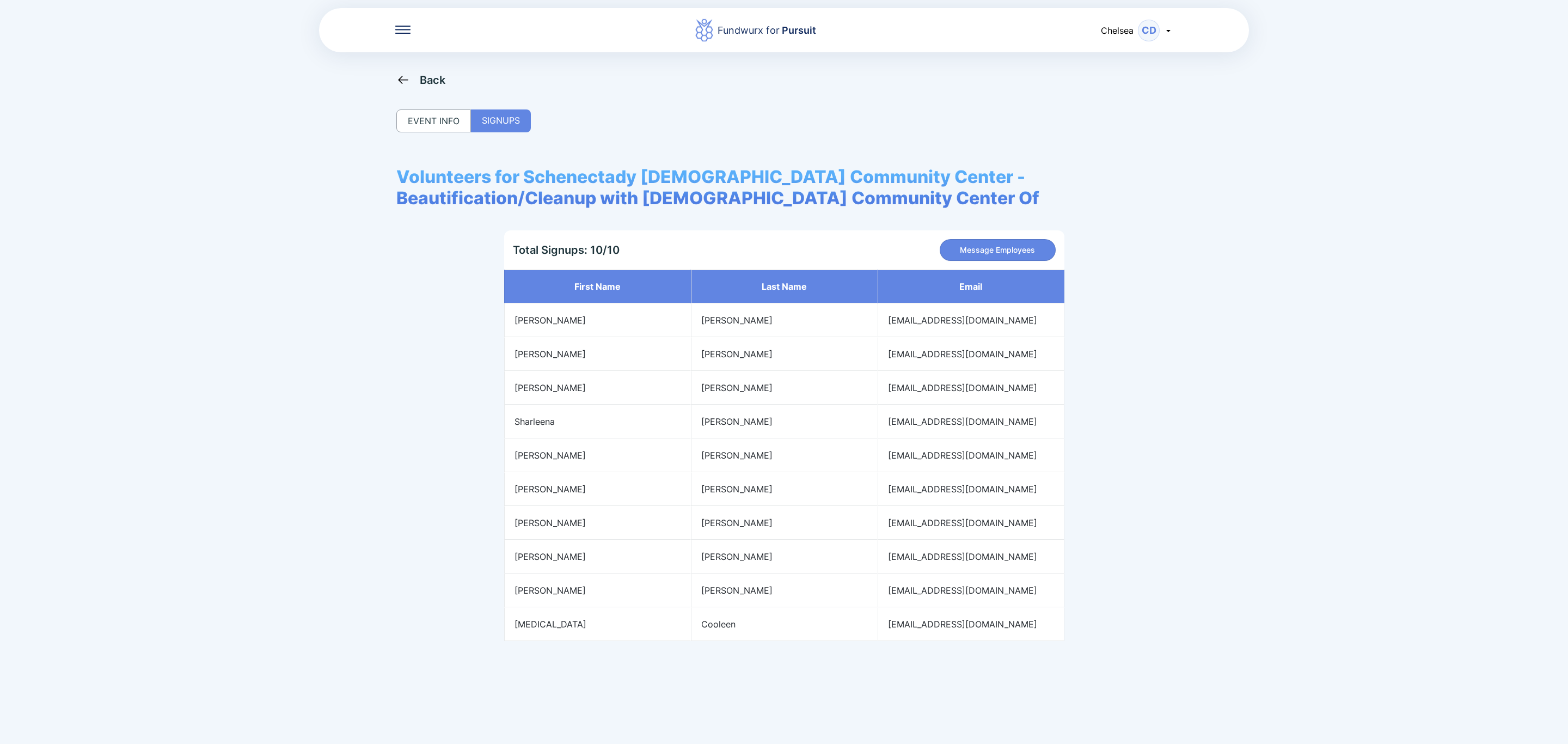
click at [420, 82] on div "Back" at bounding box center [433, 80] width 26 height 13
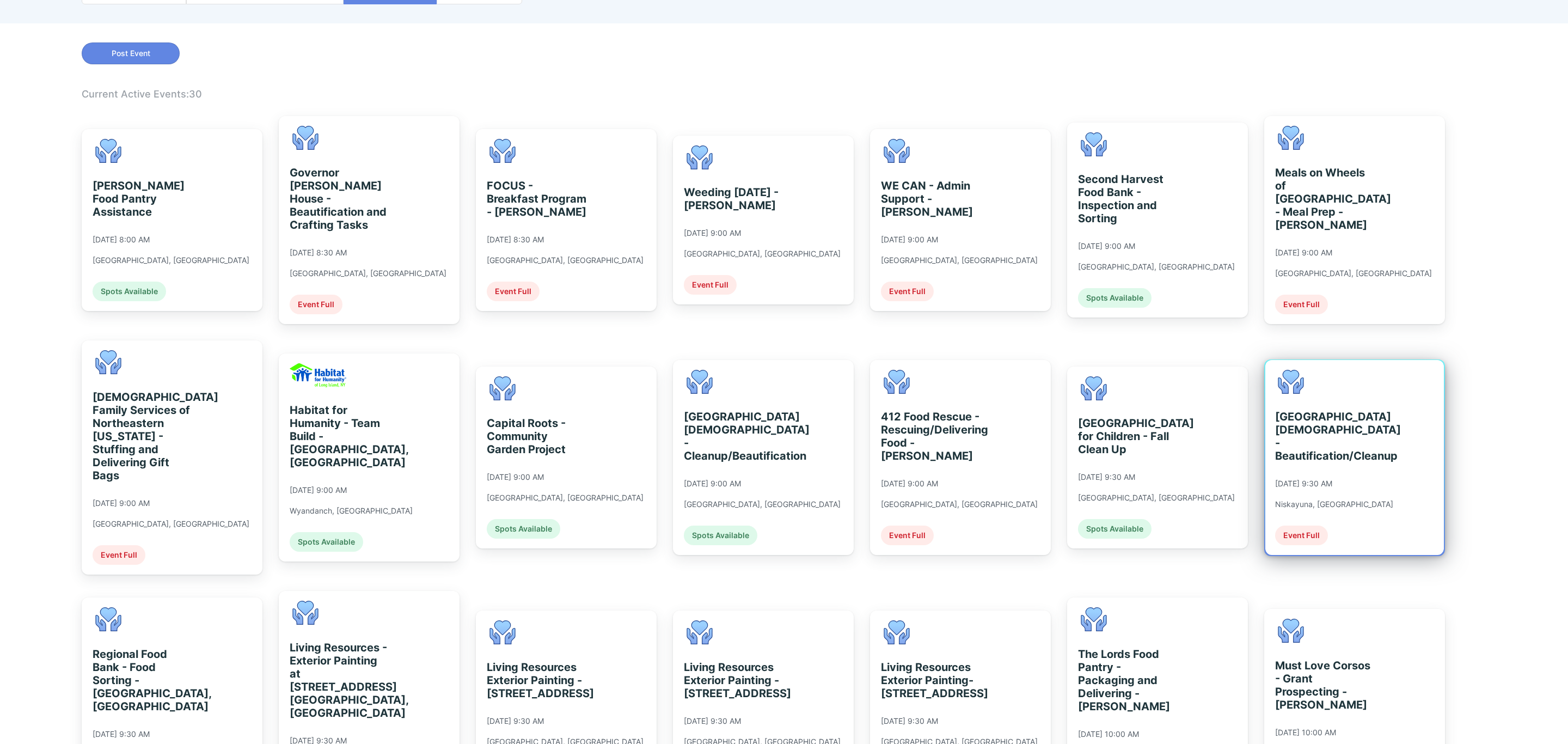
scroll to position [245, 0]
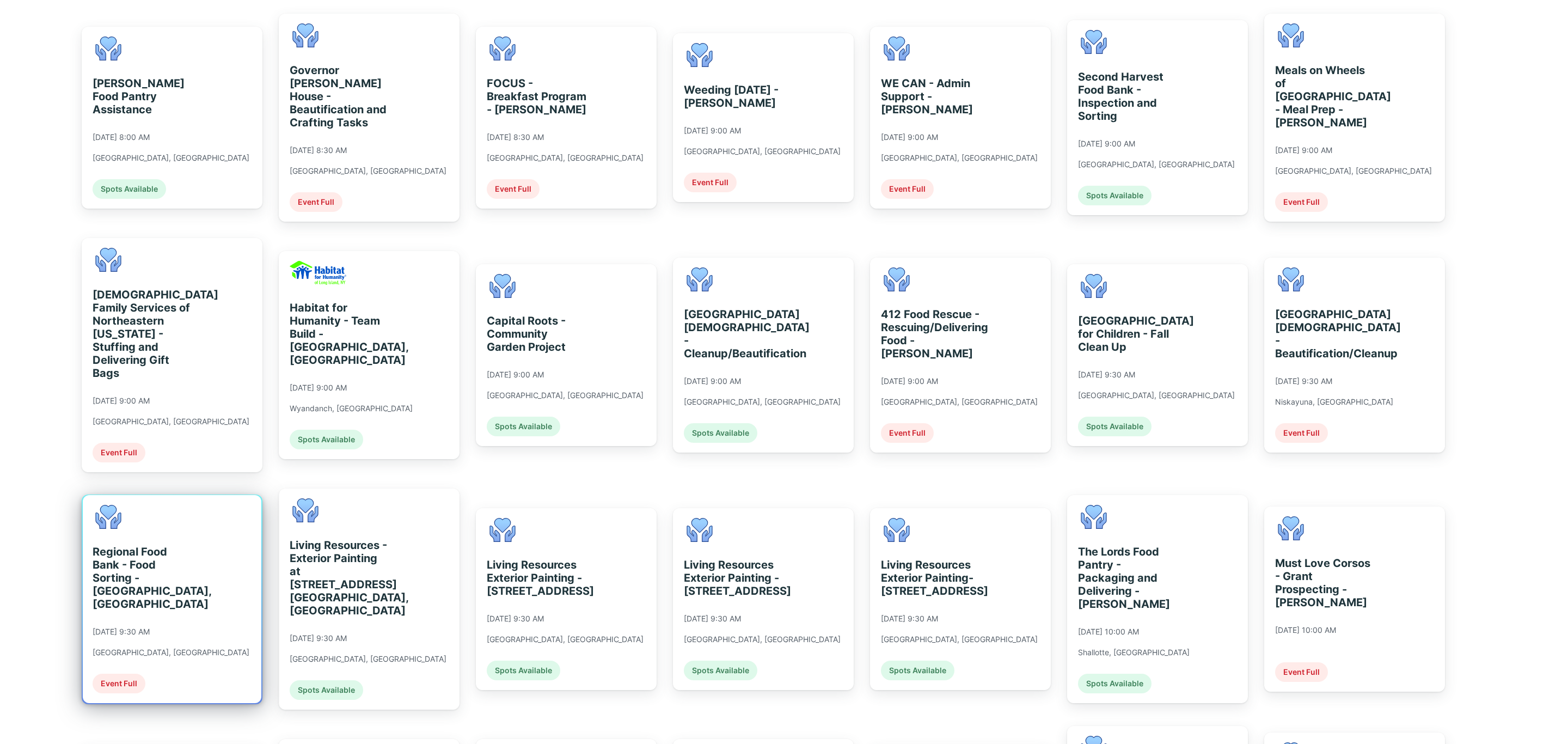
click at [170, 587] on div "Regional Food Bank - Food Sorting - [GEOGRAPHIC_DATA], [GEOGRAPHIC_DATA] [DATE]…" at bounding box center [171, 598] width 157 height 188
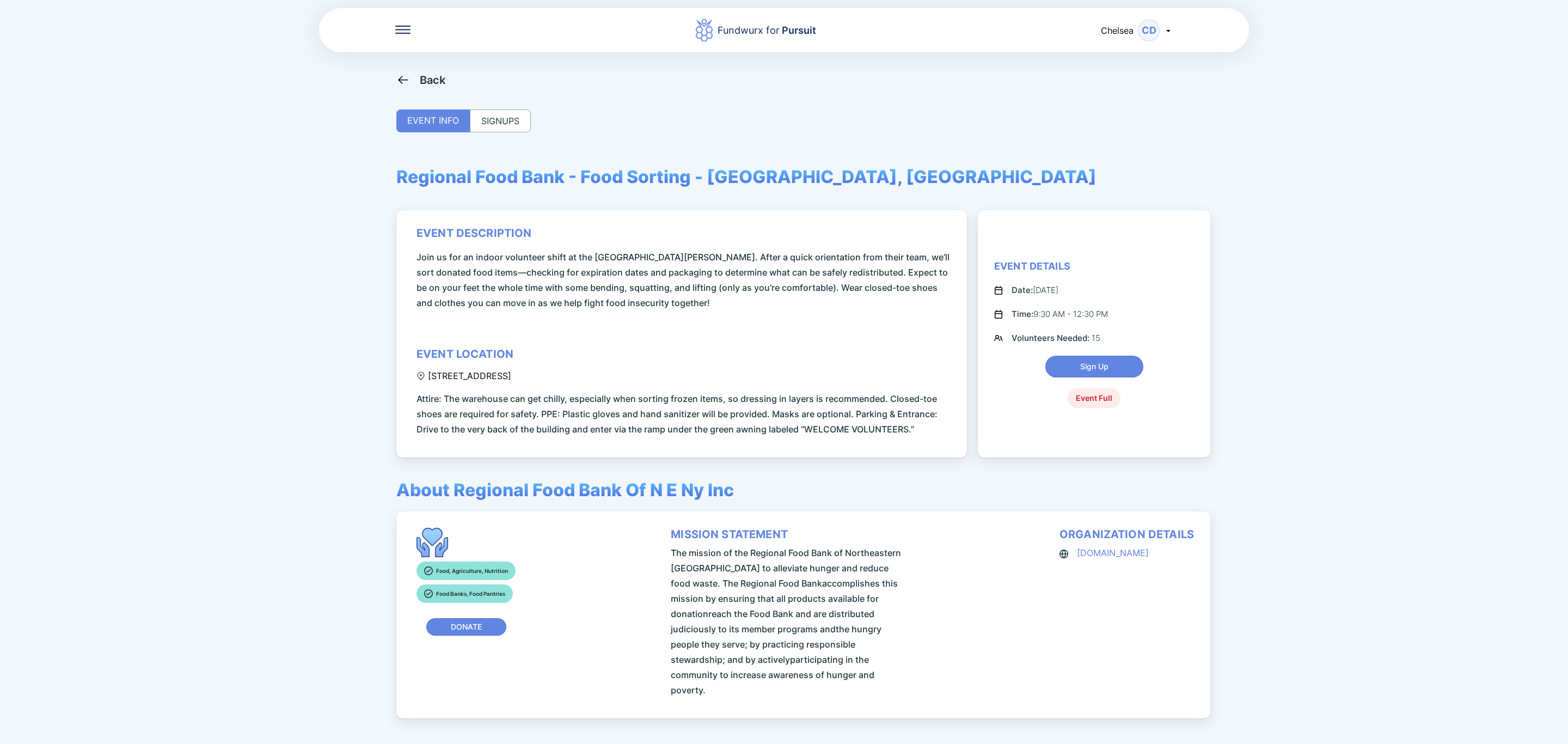
click at [502, 135] on div "Back EVENT INFO SIGNUPS Regional Food Bank - Food Sorting - [GEOGRAPHIC_DATA], …" at bounding box center [784, 445] width 775 height 744
click at [508, 125] on div "SIGNUPS" at bounding box center [500, 121] width 61 height 23
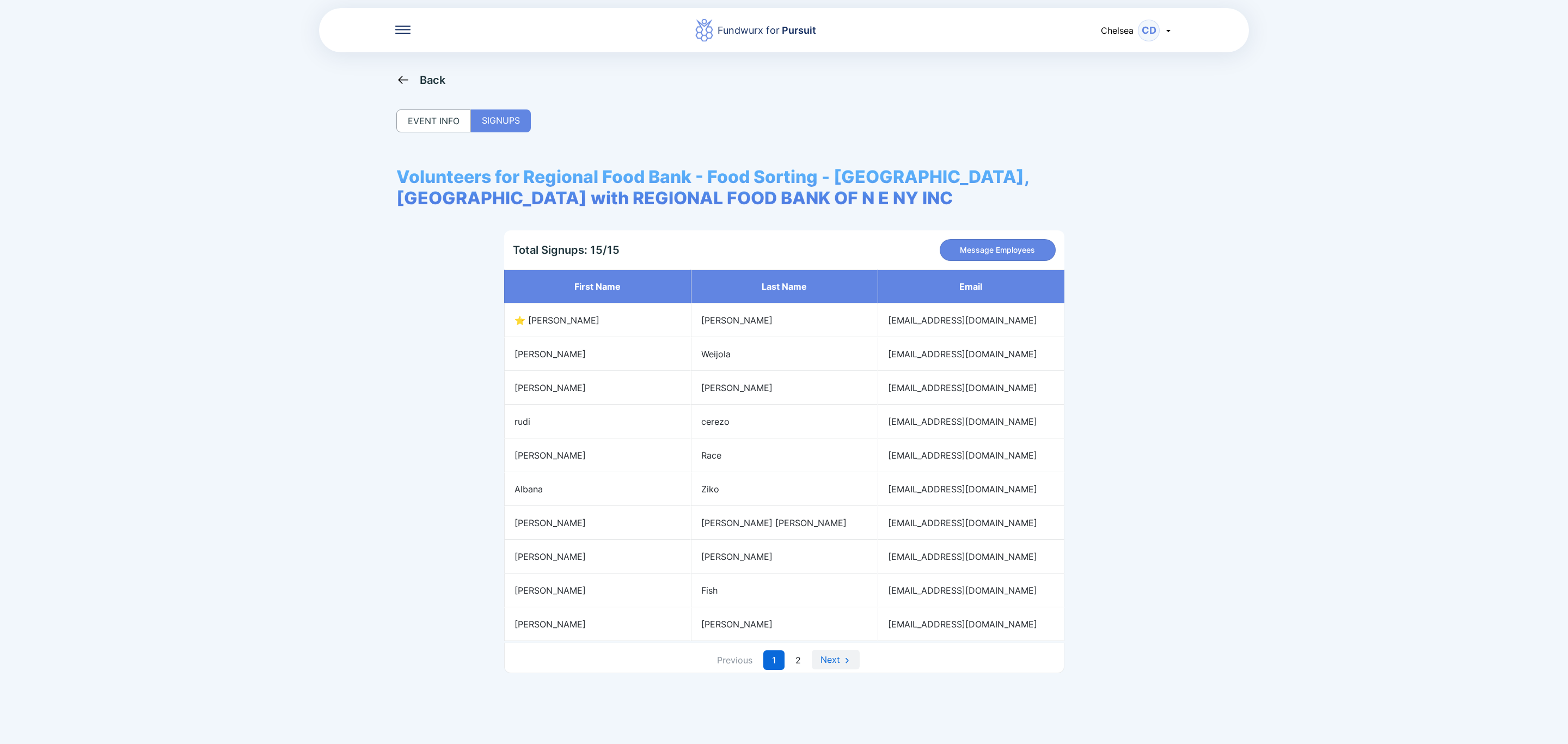
click at [830, 669] on link "Next" at bounding box center [836, 659] width 48 height 19
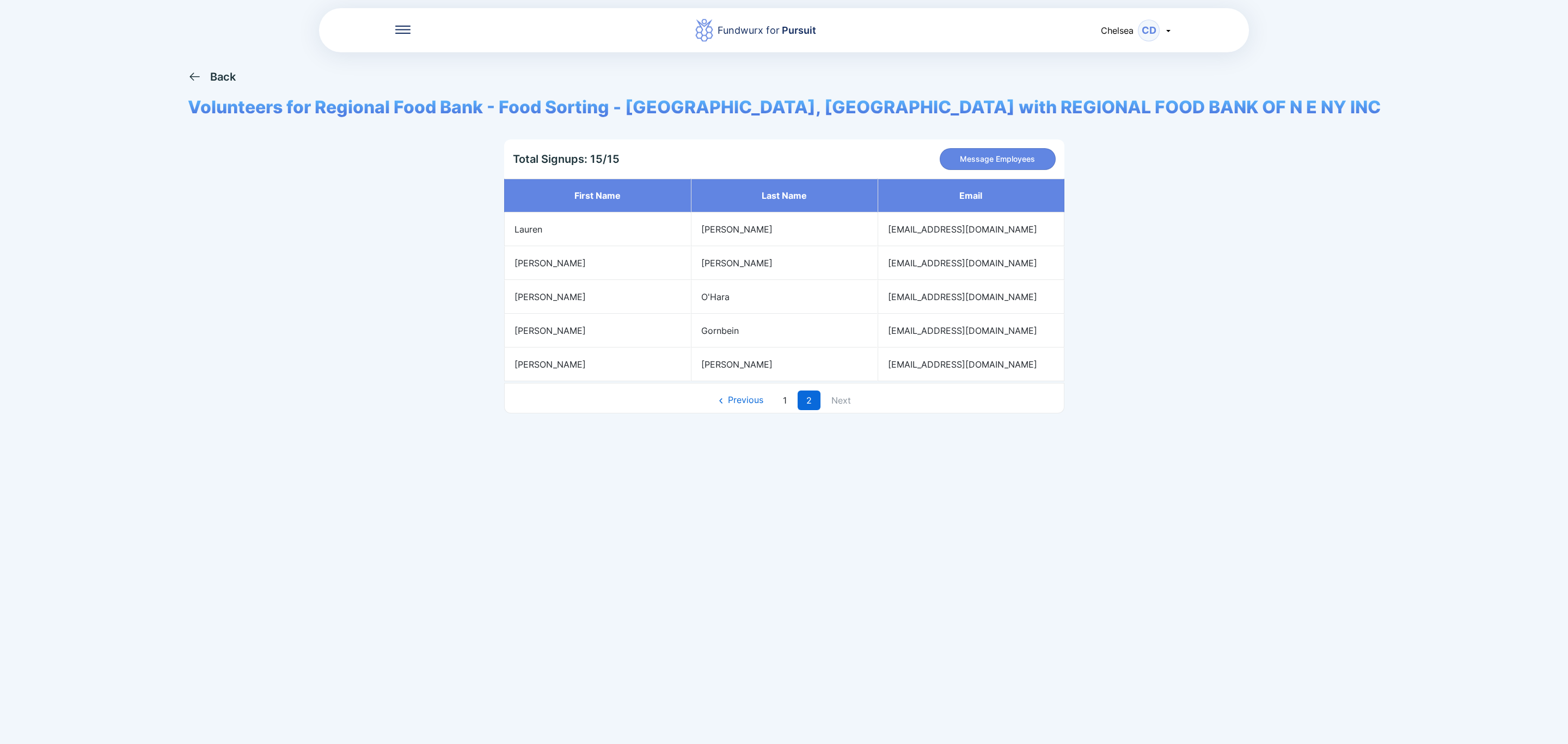
click at [236, 79] on div "Back" at bounding box center [223, 76] width 26 height 13
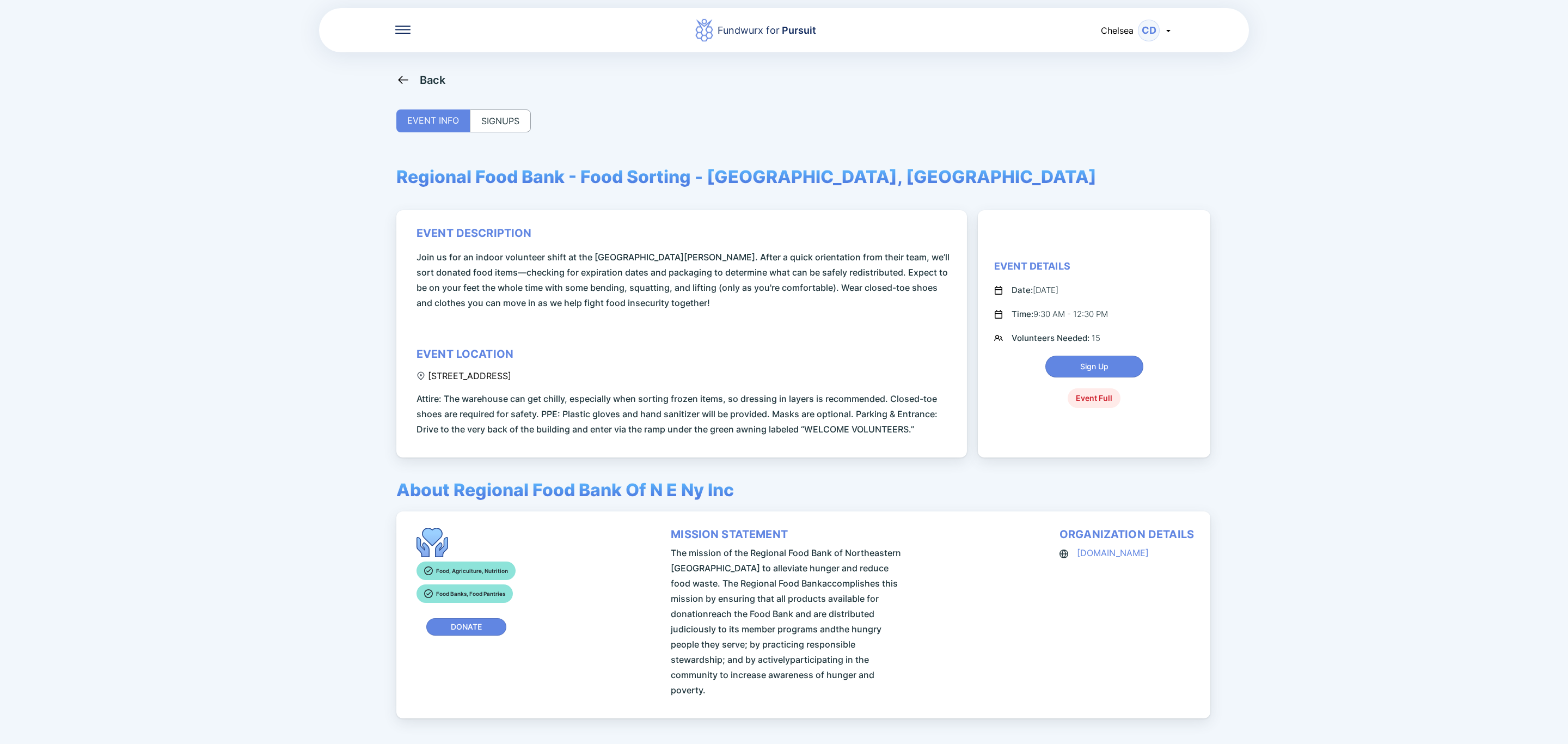
click at [407, 82] on icon at bounding box center [403, 80] width 13 height 13
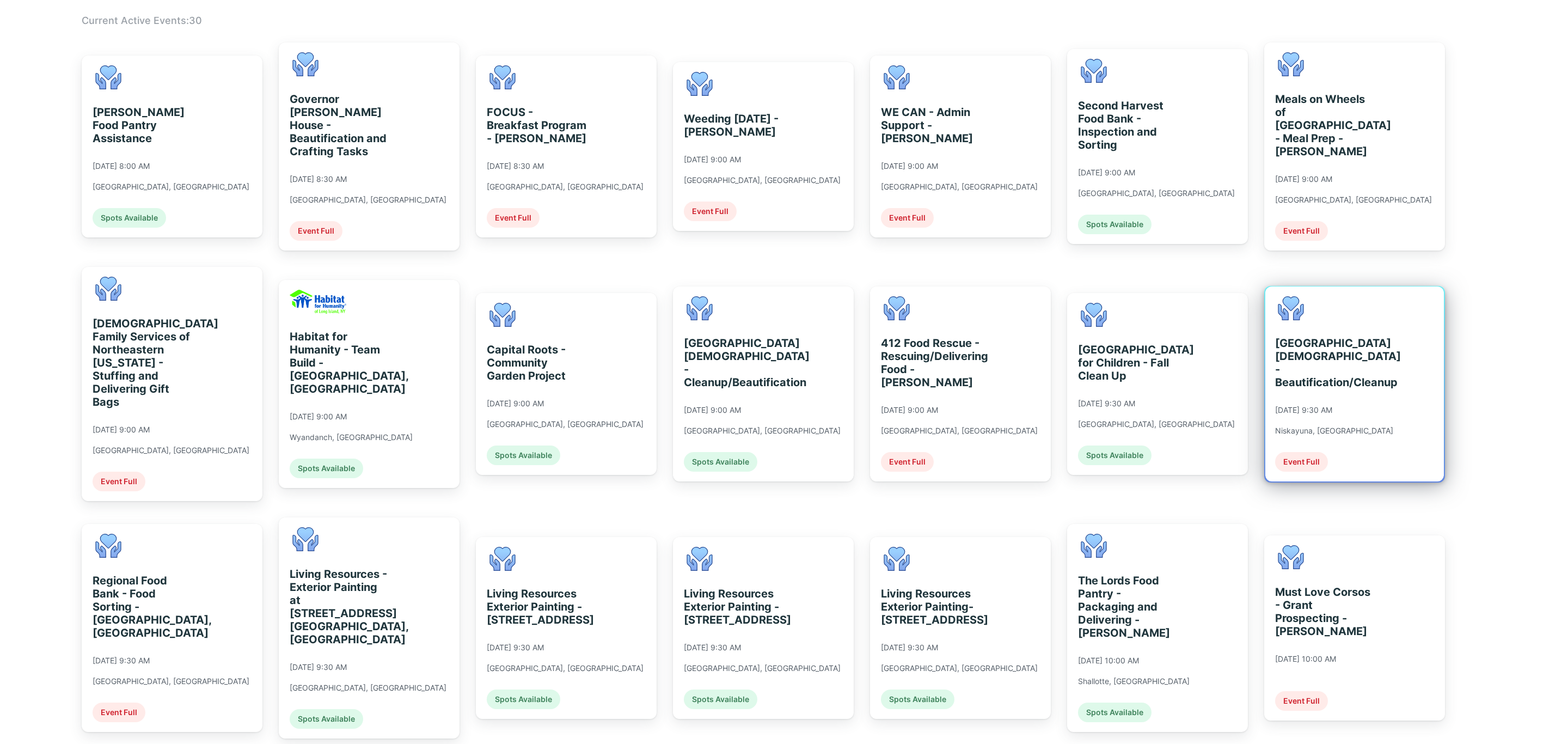
scroll to position [327, 0]
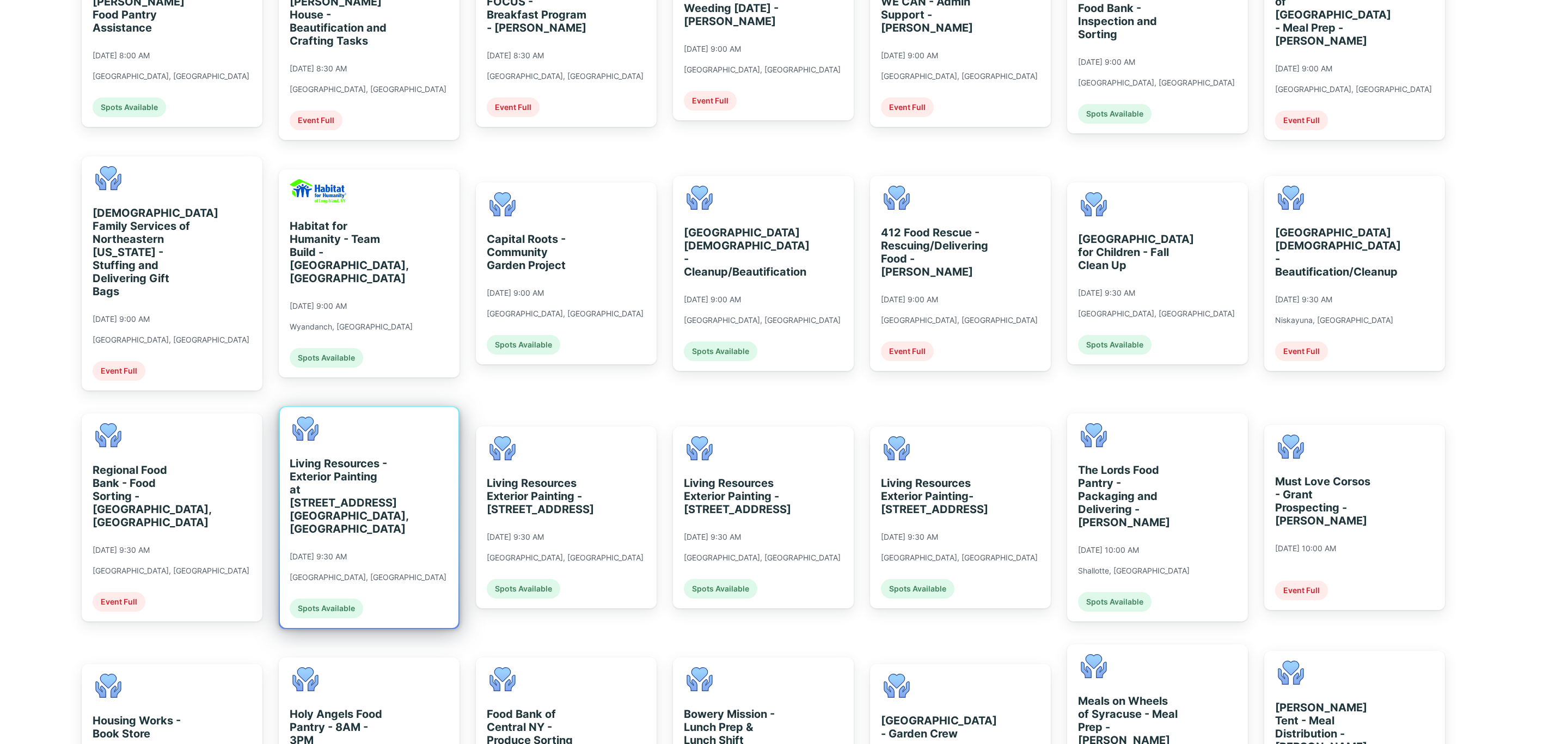
click at [377, 532] on div "Living Resources - Exterior Painting at [STREET_ADDRESS] [GEOGRAPHIC_DATA], [GE…" at bounding box center [368, 517] width 157 height 202
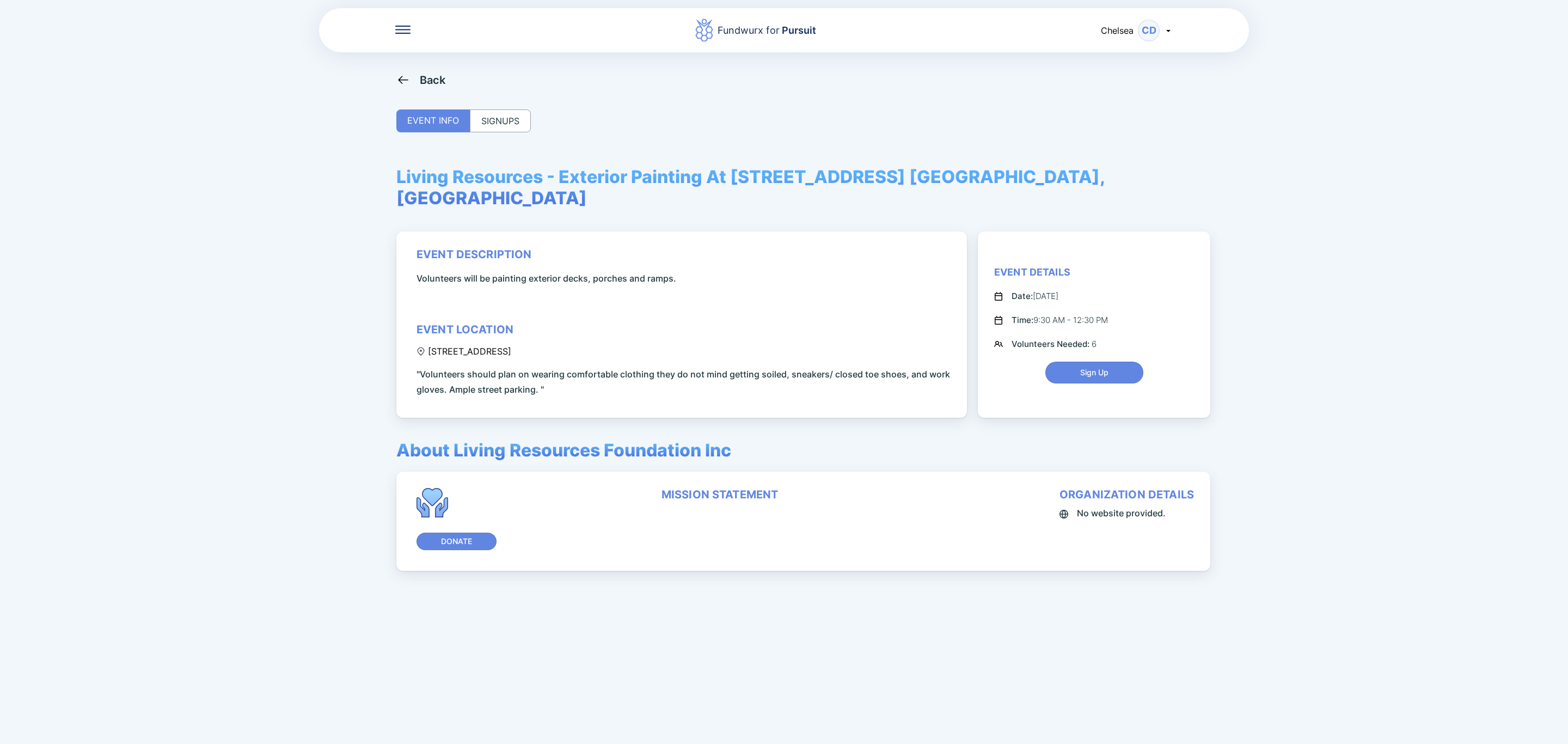
click at [505, 132] on div "SIGNUPS" at bounding box center [500, 121] width 61 height 23
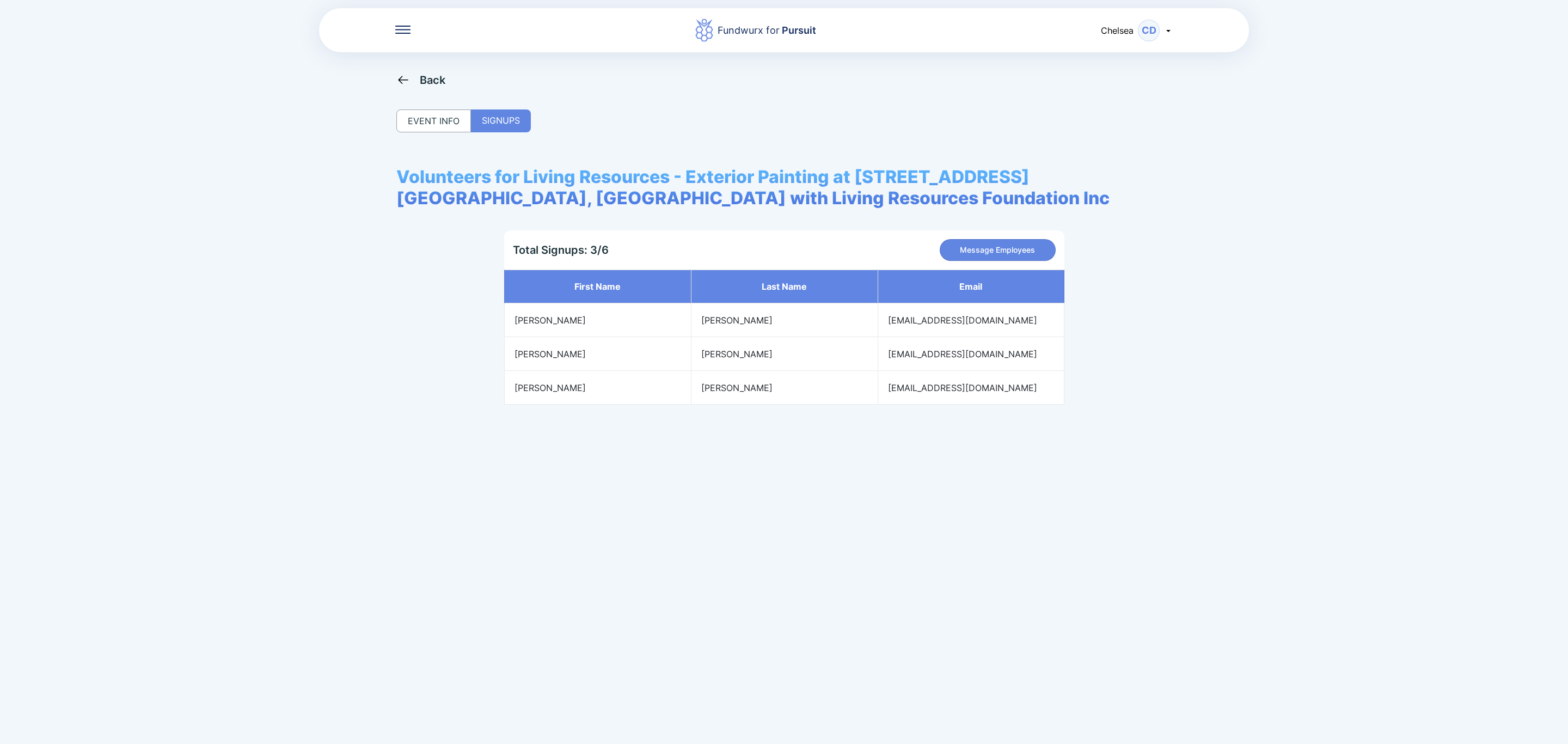
click at [400, 75] on icon at bounding box center [403, 80] width 13 height 13
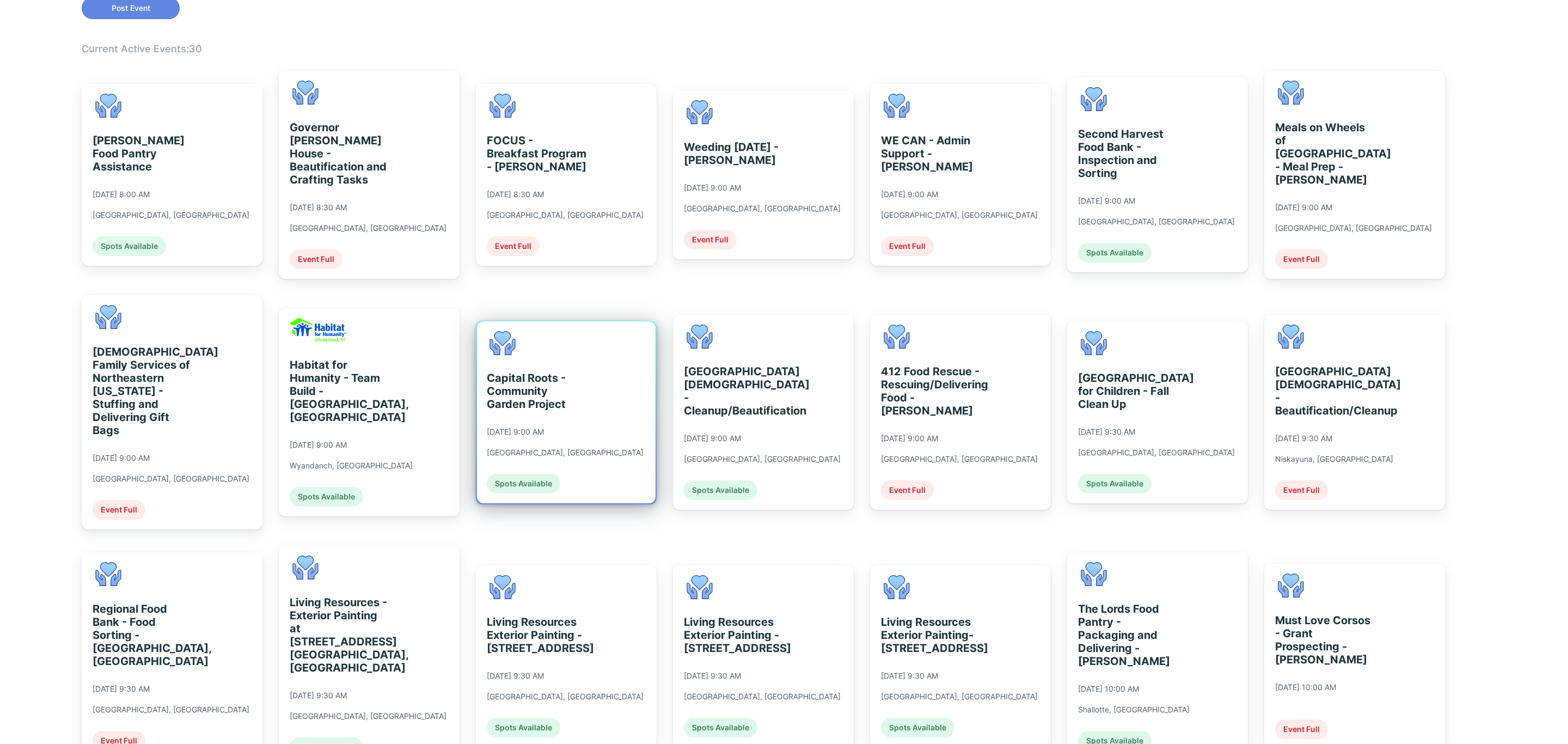
scroll to position [409, 0]
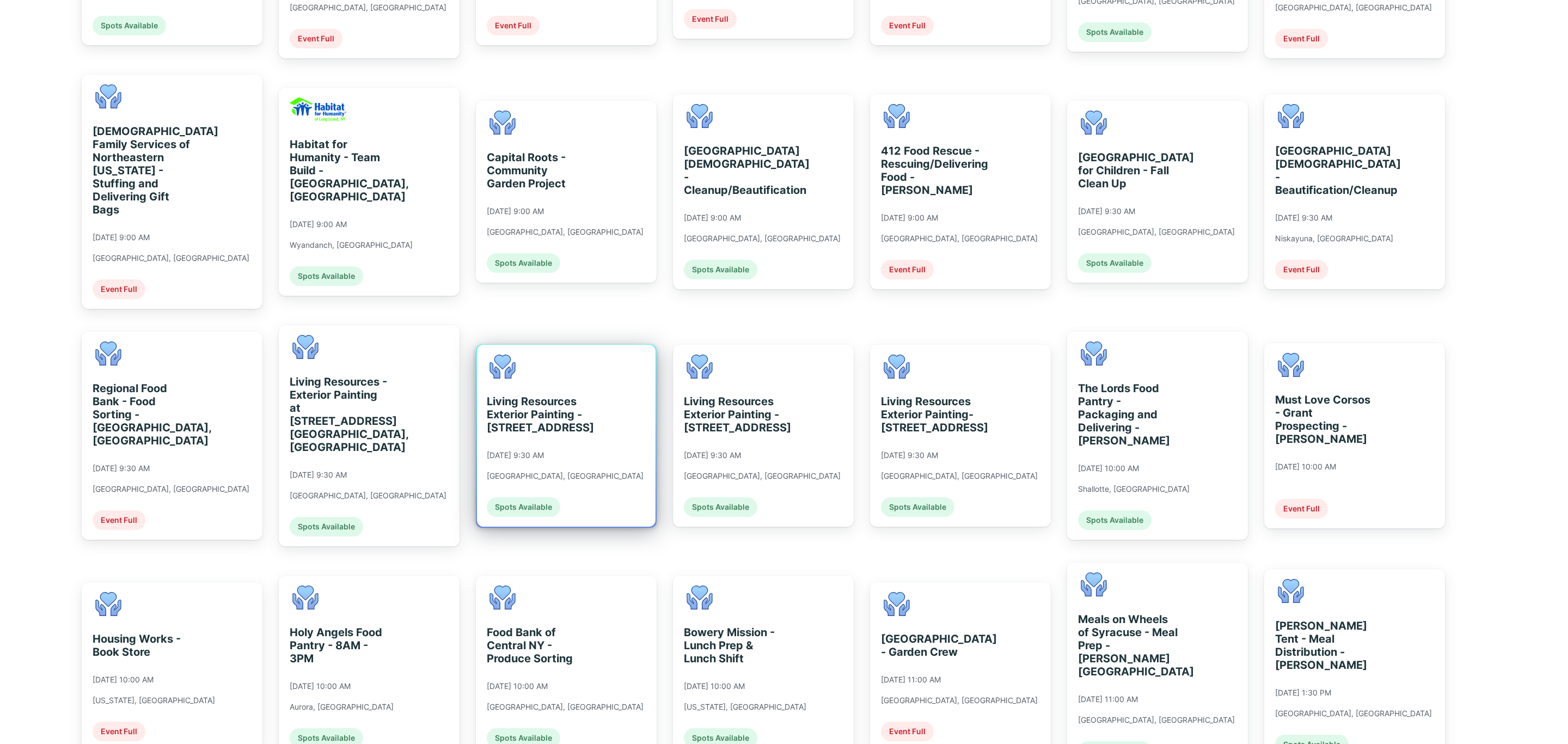
click at [557, 487] on div "Living Resources Exterior Painting - [STREET_ADDRESS] [DATE] 9:30 AM [GEOGRAPHI…" at bounding box center [565, 435] width 157 height 163
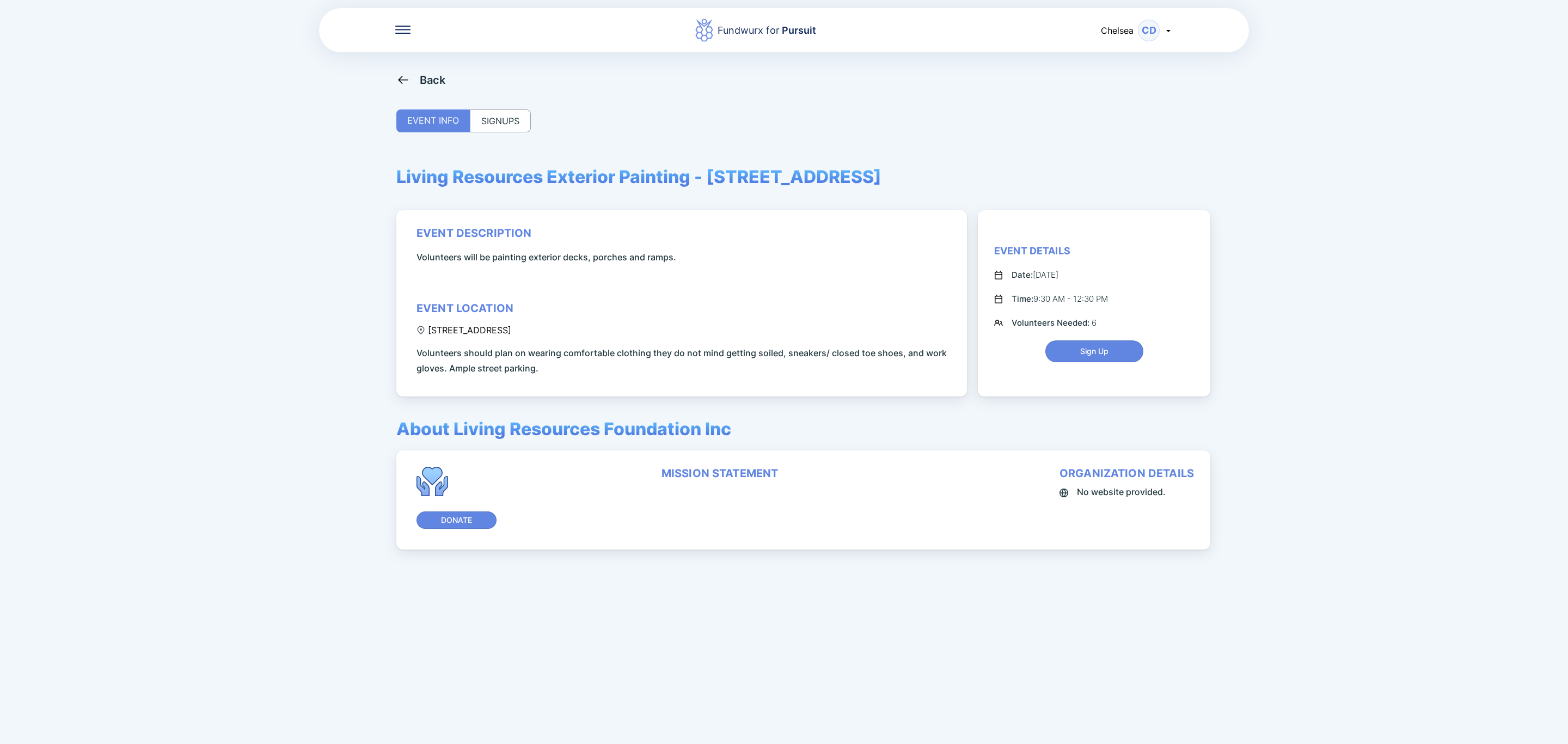
click at [531, 118] on div "Back EVENT INFO SIGNUPS Living Resources Exterior Painting - [STREET_ADDRESS] e…" at bounding box center [784, 445] width 775 height 744
click at [516, 120] on div "SIGNUPS" at bounding box center [500, 121] width 61 height 23
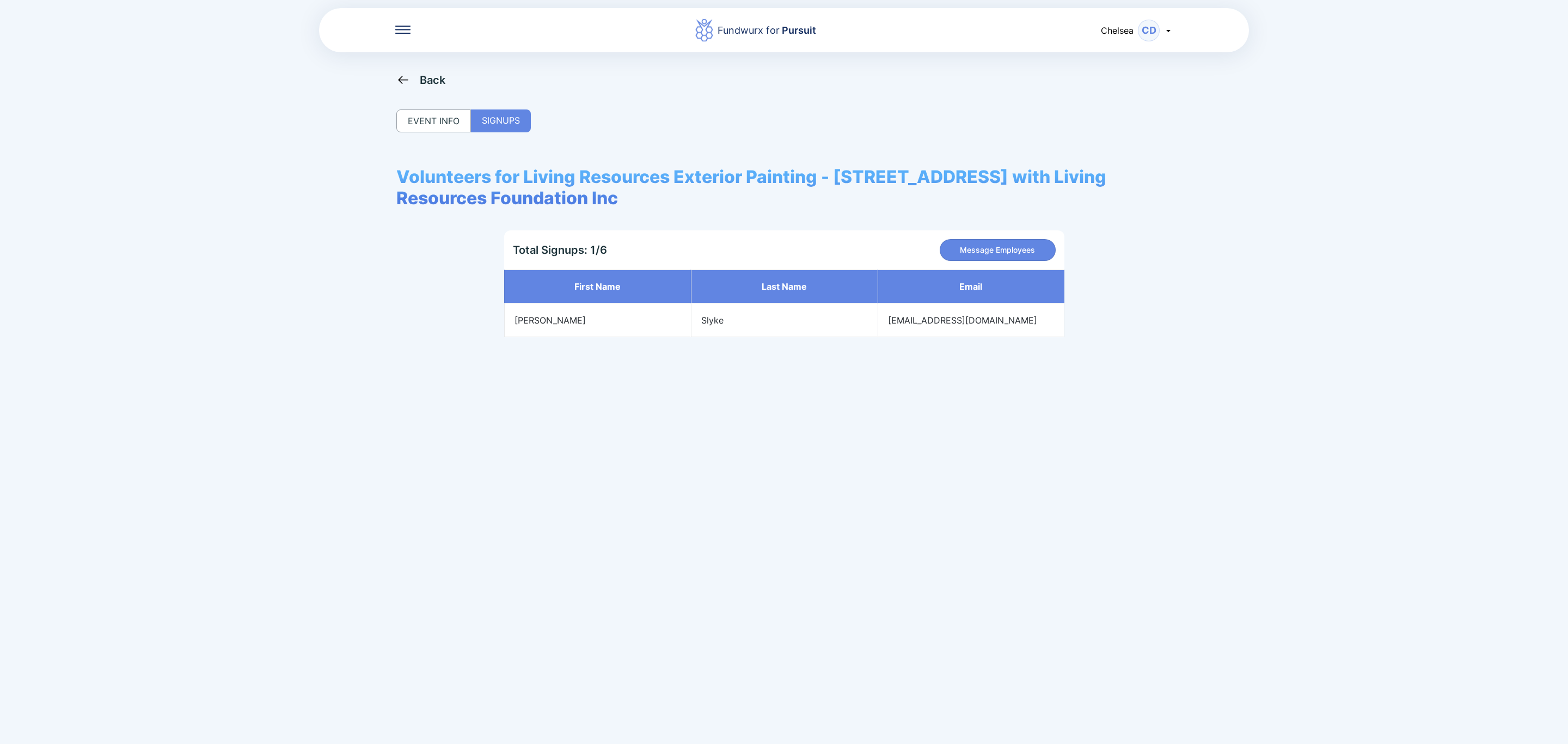
click at [405, 82] on icon at bounding box center [403, 80] width 13 height 13
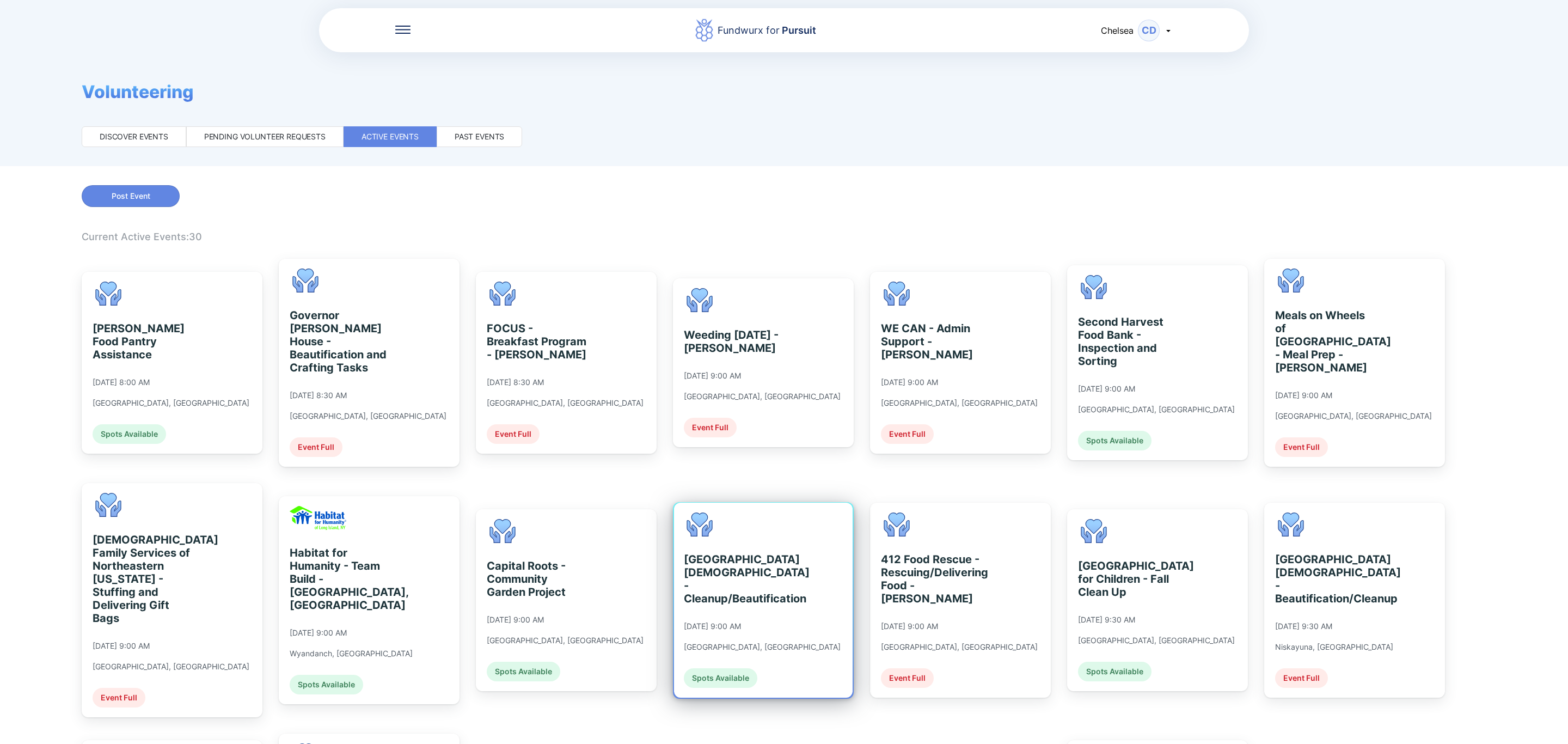
scroll to position [327, 0]
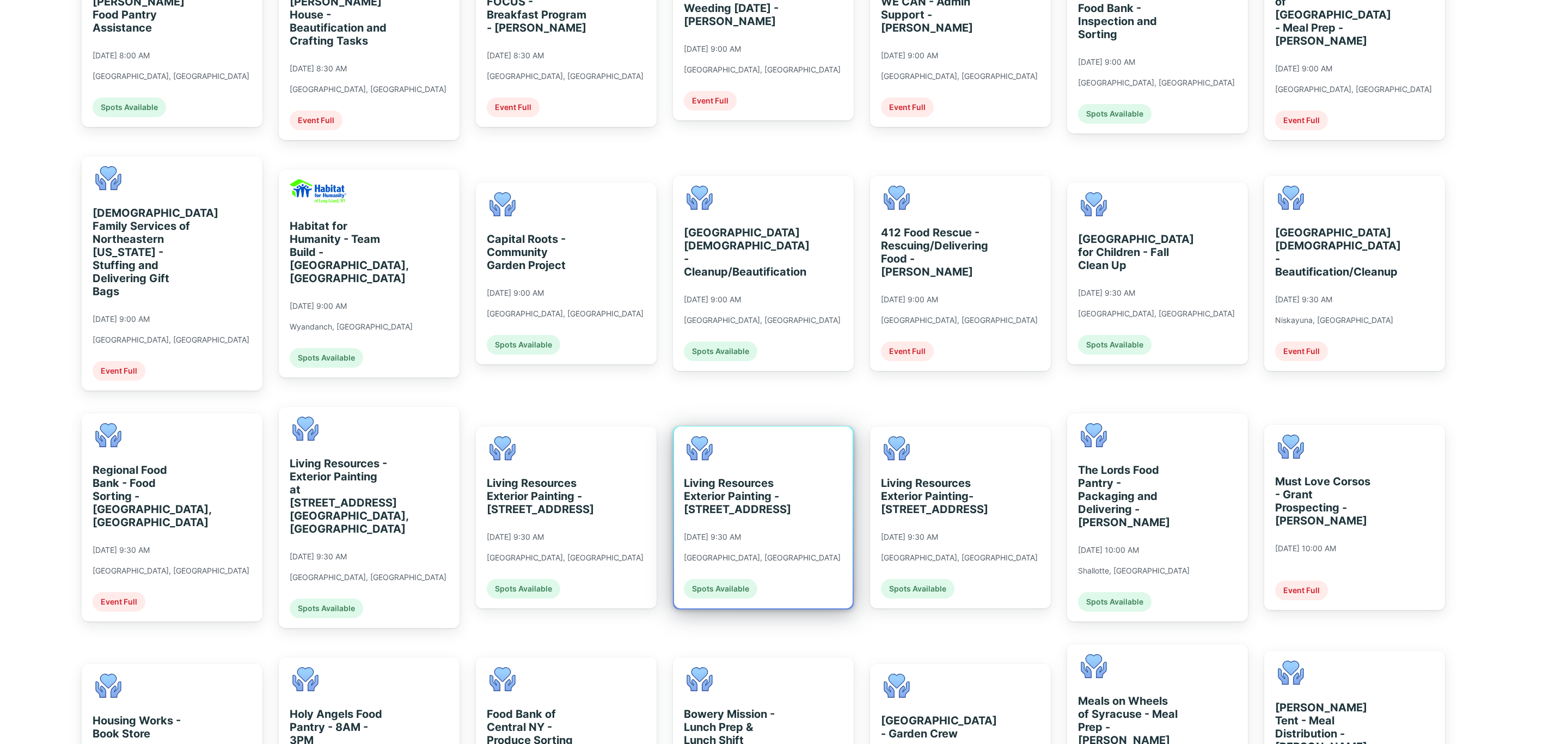
click at [754, 579] on div "Spots Available" at bounding box center [720, 589] width 74 height 19
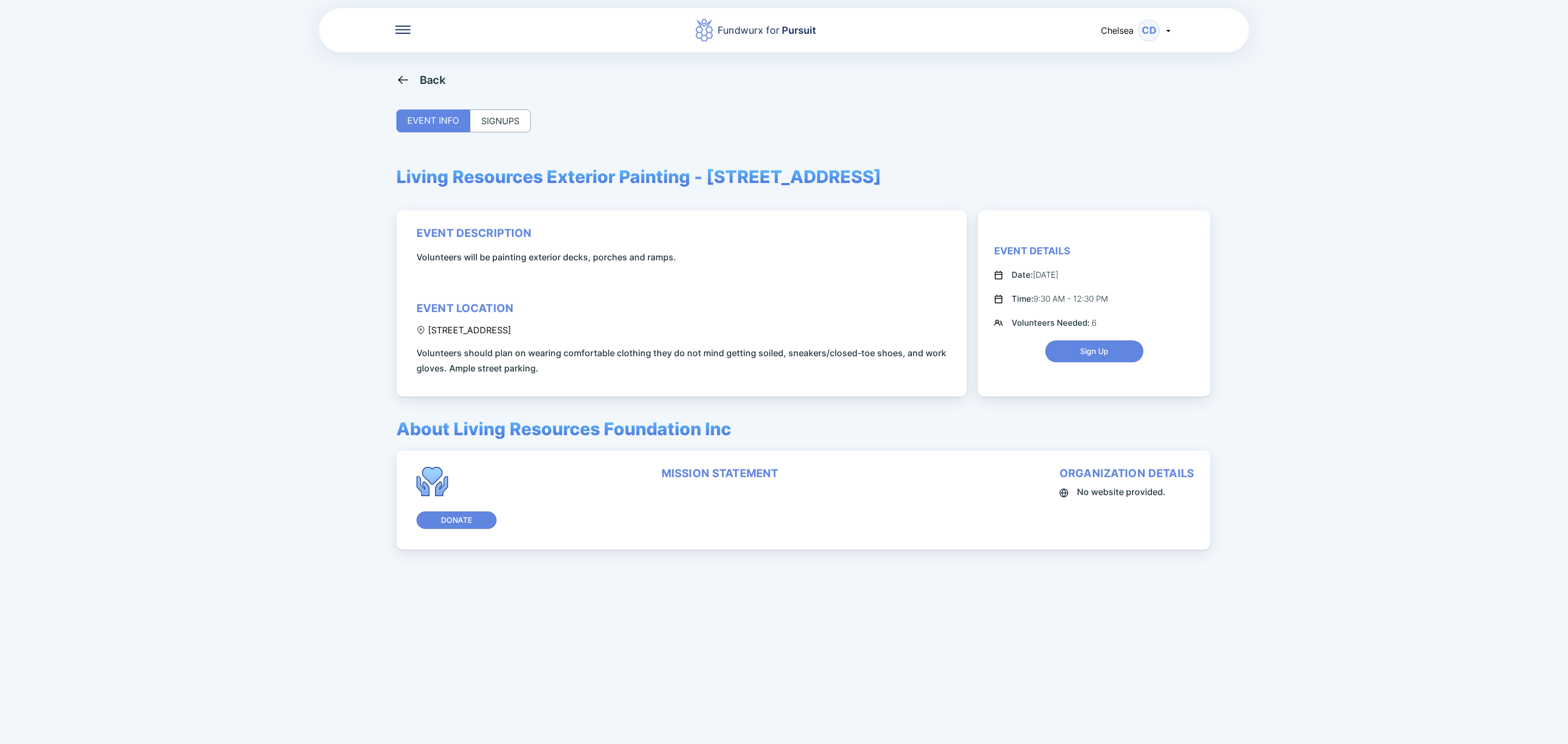
click at [513, 123] on div "SIGNUPS" at bounding box center [500, 121] width 61 height 23
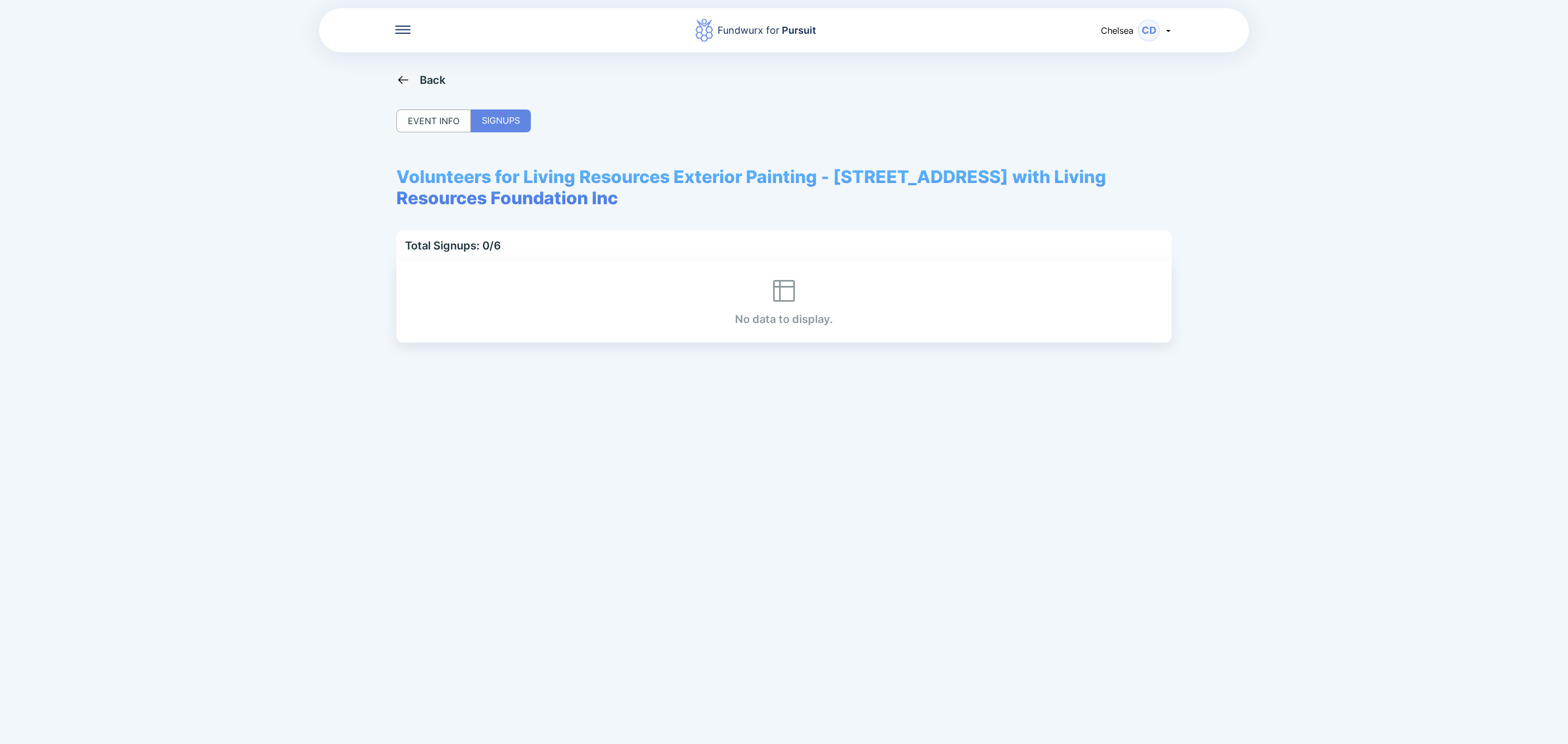
click at [410, 72] on div "Fundwurx for Pursuit Chelsea CD Back EVENT INFO SIGNUPS Volunteers for Living R…" at bounding box center [784, 372] width 1568 height 744
click at [408, 79] on icon at bounding box center [403, 80] width 13 height 13
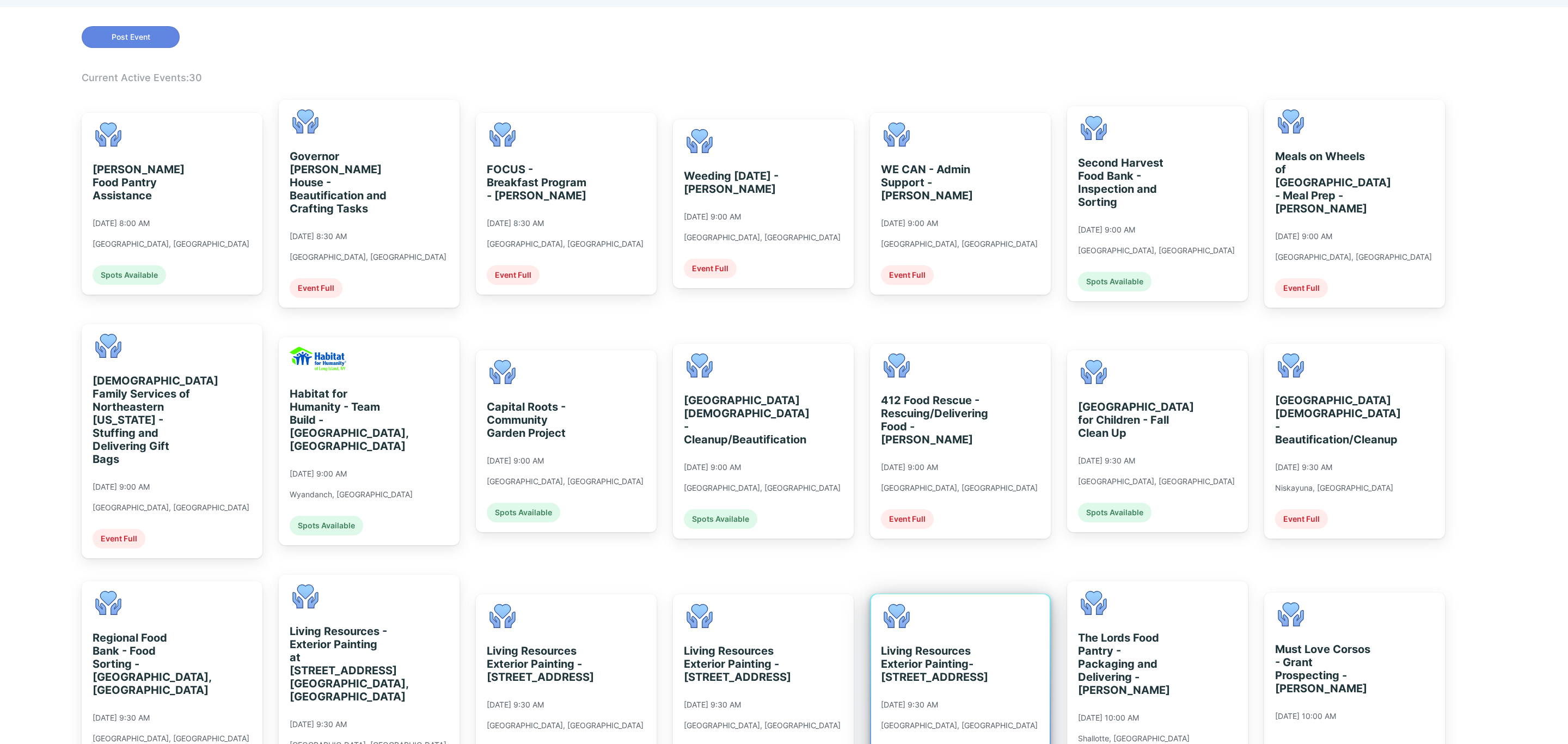
scroll to position [572, 0]
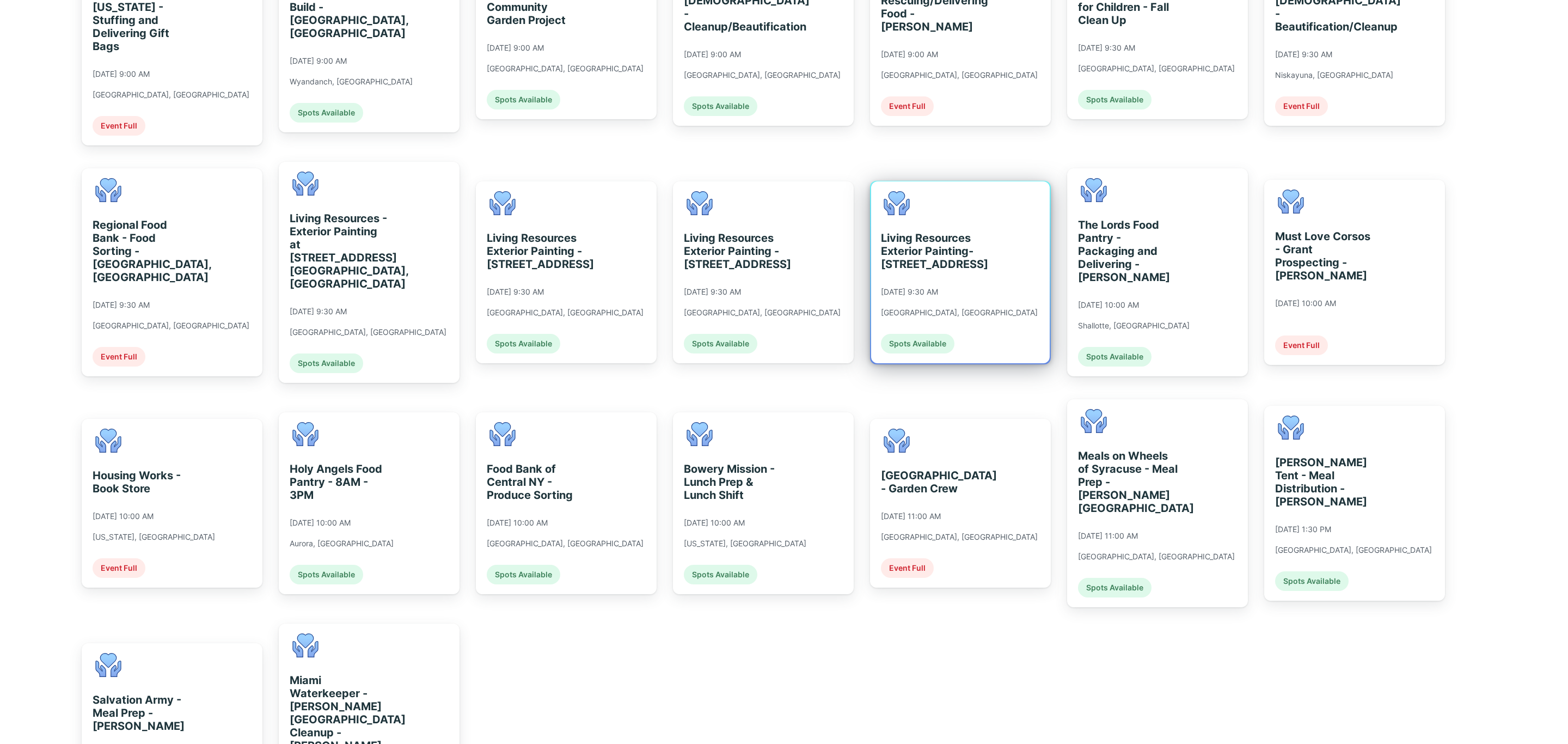
click at [1007, 294] on div "Living Resources Exterior Painting- [STREET_ADDRESS] [DATE] 9:30 AM [GEOGRAPHIC…" at bounding box center [960, 272] width 178 height 182
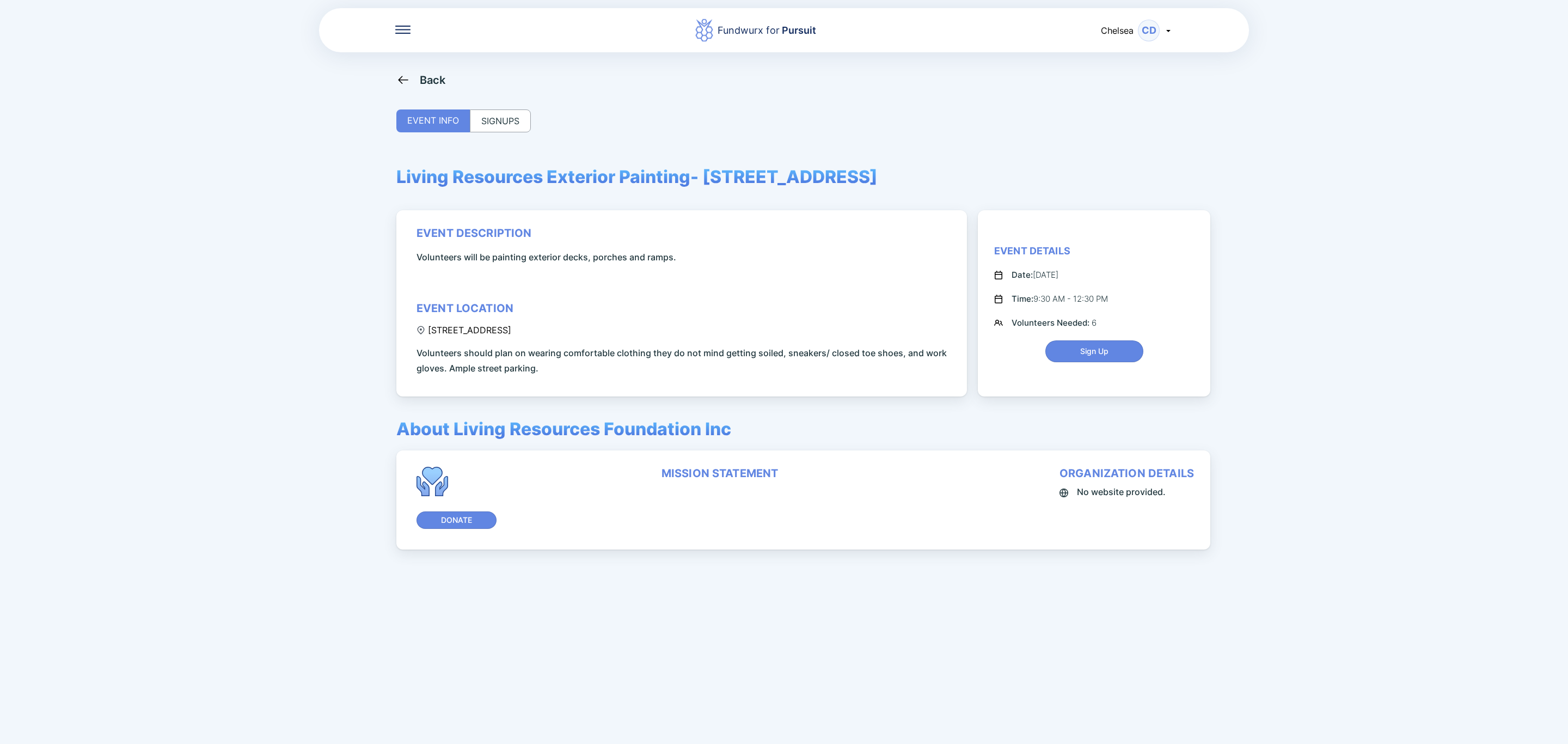
click at [494, 118] on div "SIGNUPS" at bounding box center [500, 121] width 61 height 23
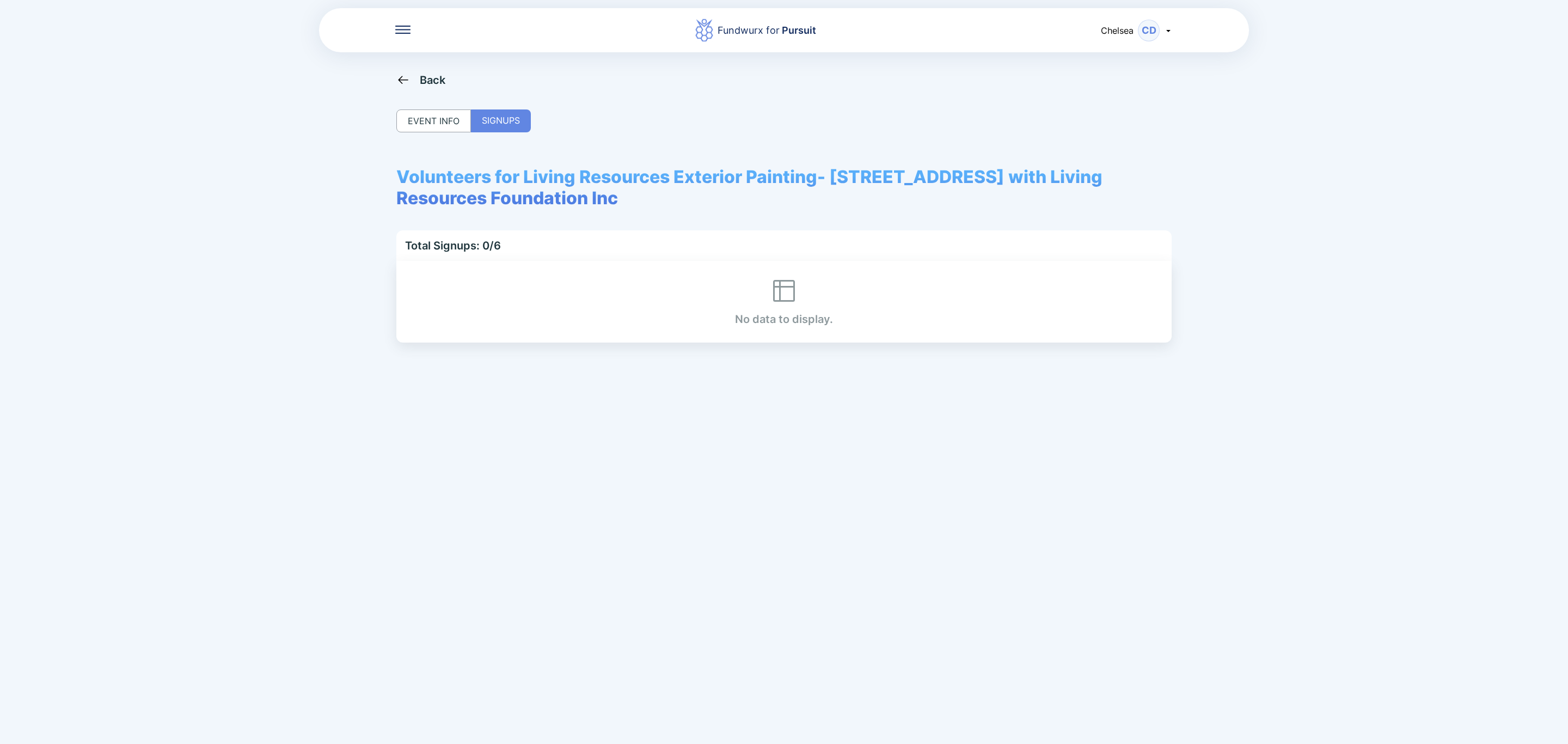
click at [417, 77] on div "Back" at bounding box center [421, 80] width 49 height 13
